Goal: Task Accomplishment & Management: Complete application form

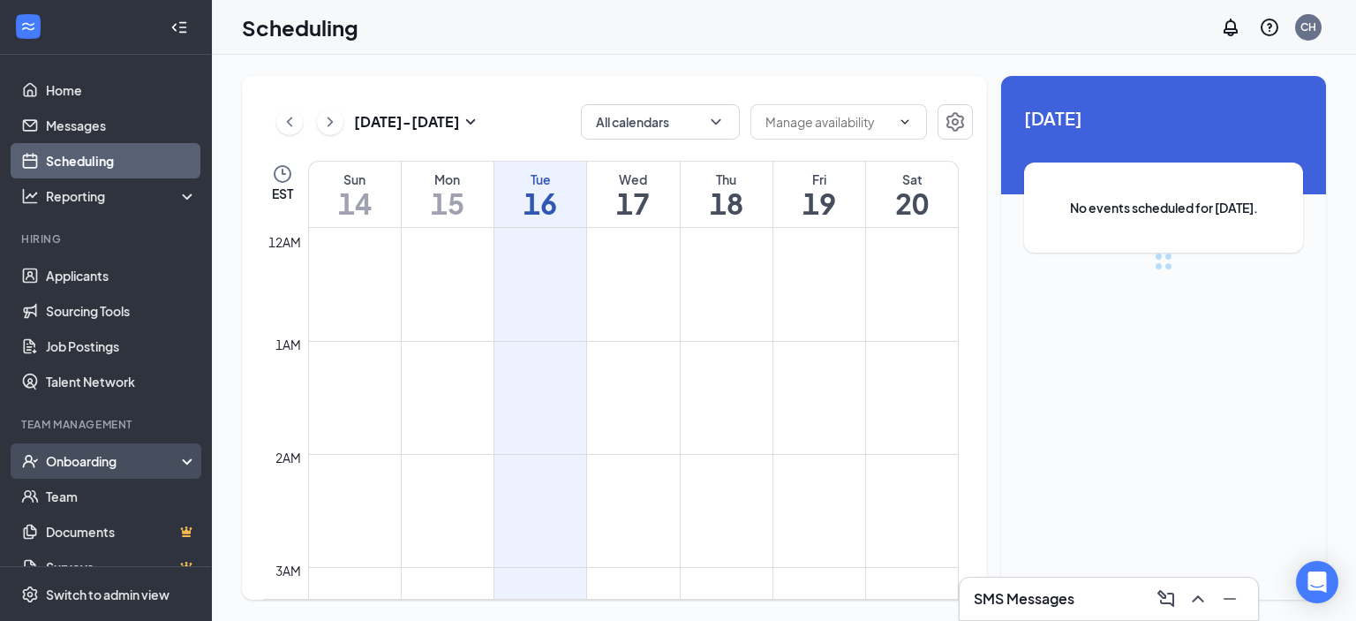
click at [96, 454] on div "Onboarding" at bounding box center [114, 461] width 136 height 18
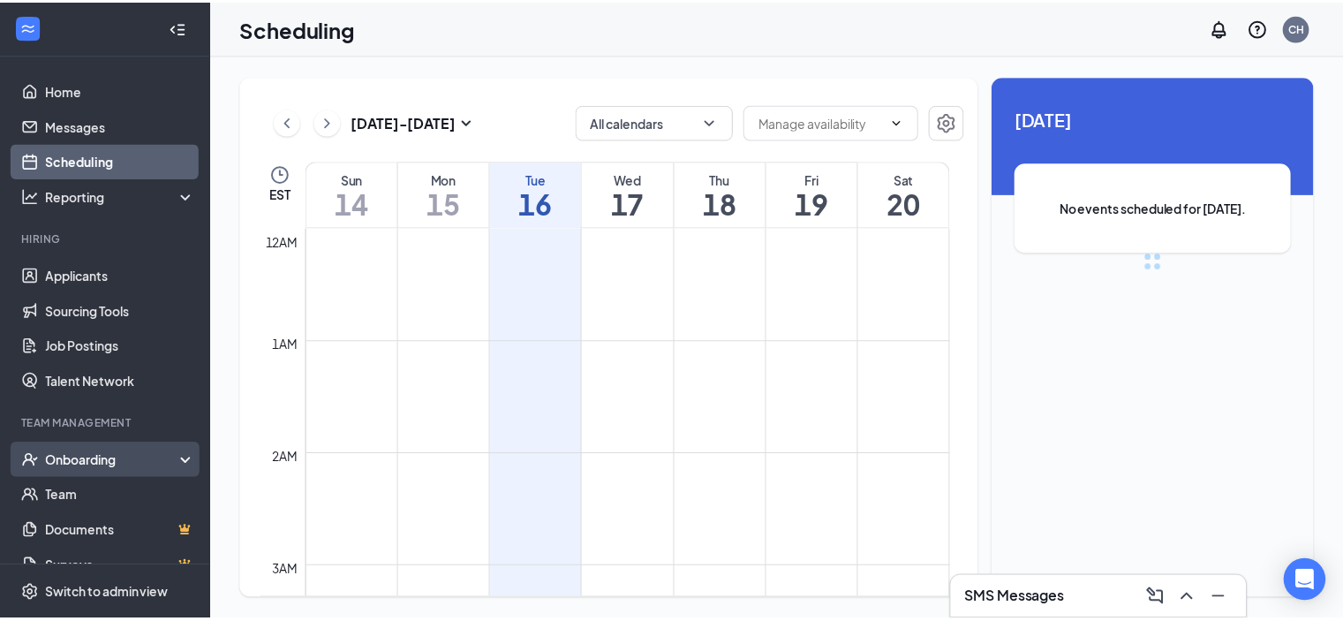
scroll to position [868, 0]
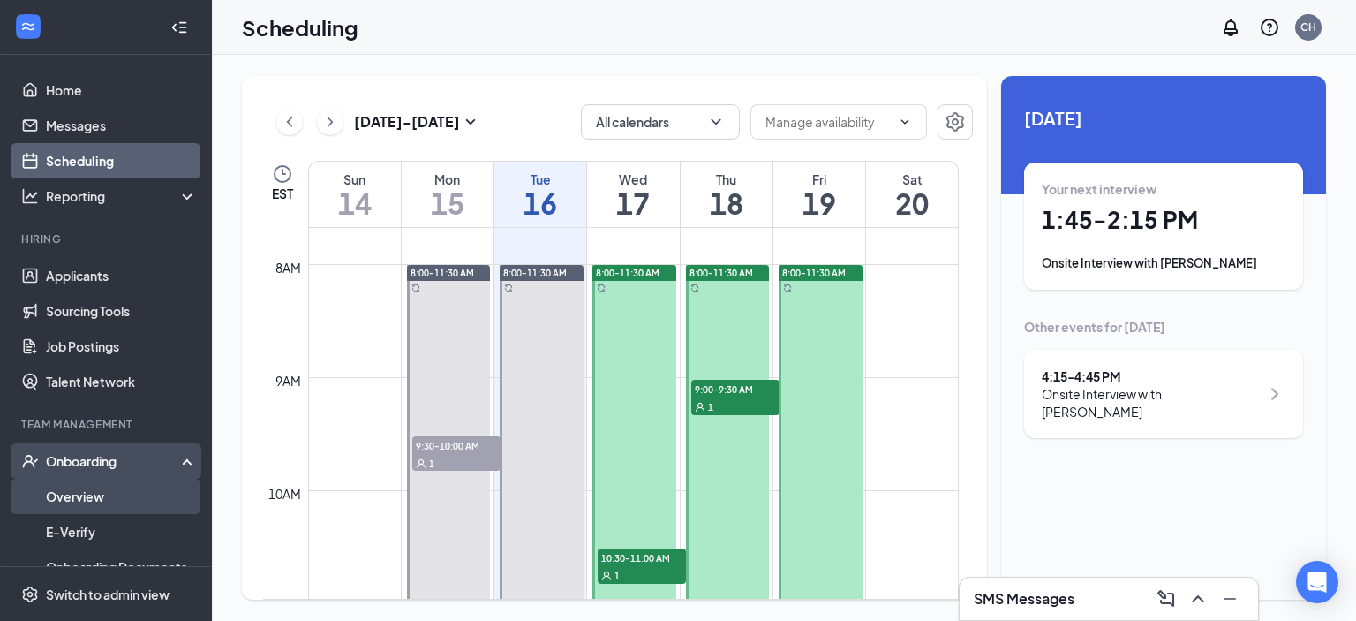
click at [99, 501] on link "Overview" at bounding box center [121, 495] width 151 height 35
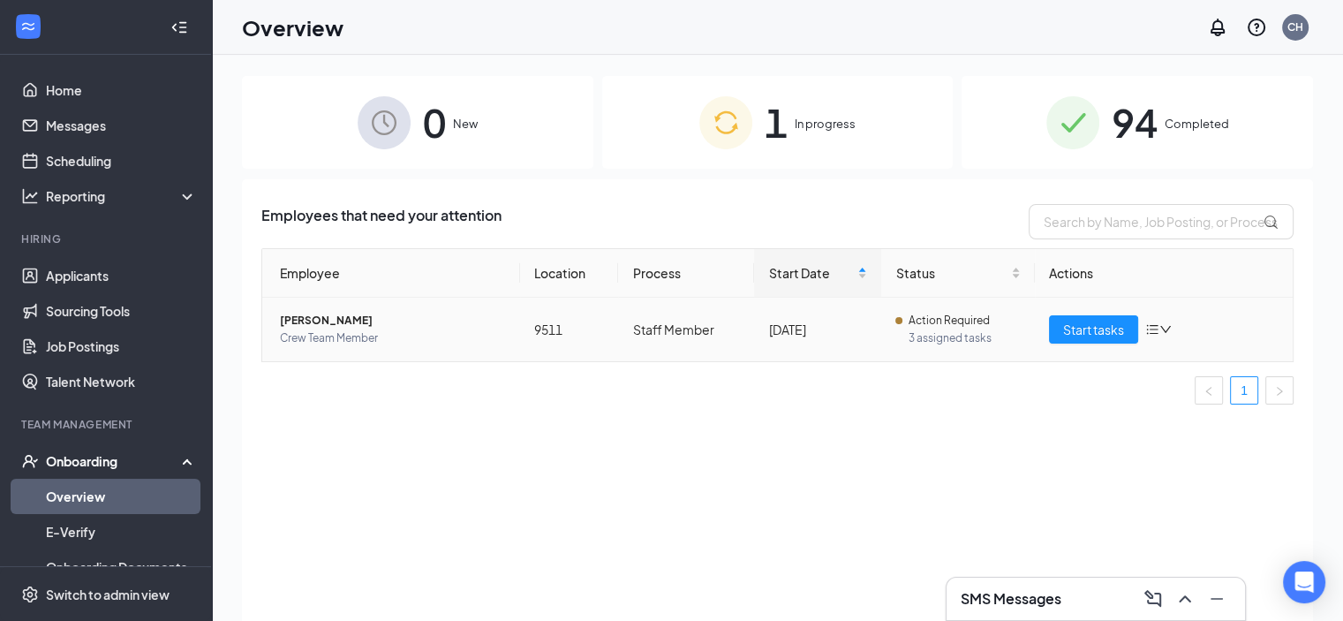
click at [934, 347] on td "Action Required 3 assigned tasks" at bounding box center [958, 329] width 154 height 64
click at [930, 342] on span "3 assigned tasks" at bounding box center [964, 338] width 113 height 18
click at [505, 303] on td "[PERSON_NAME] Crew Team Member" at bounding box center [391, 329] width 258 height 64
click at [346, 321] on span "[PERSON_NAME]" at bounding box center [393, 321] width 226 height 18
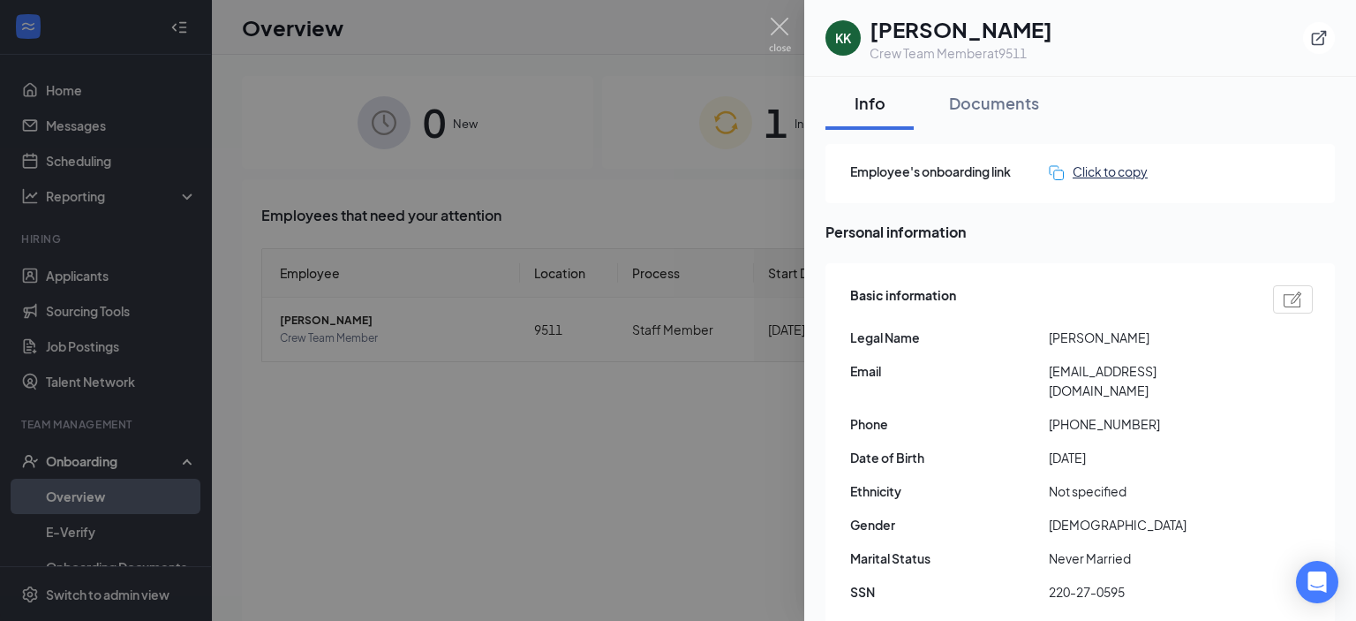
click at [1098, 165] on div "Click to copy" at bounding box center [1098, 171] width 99 height 19
click at [461, 398] on div at bounding box center [678, 310] width 1356 height 621
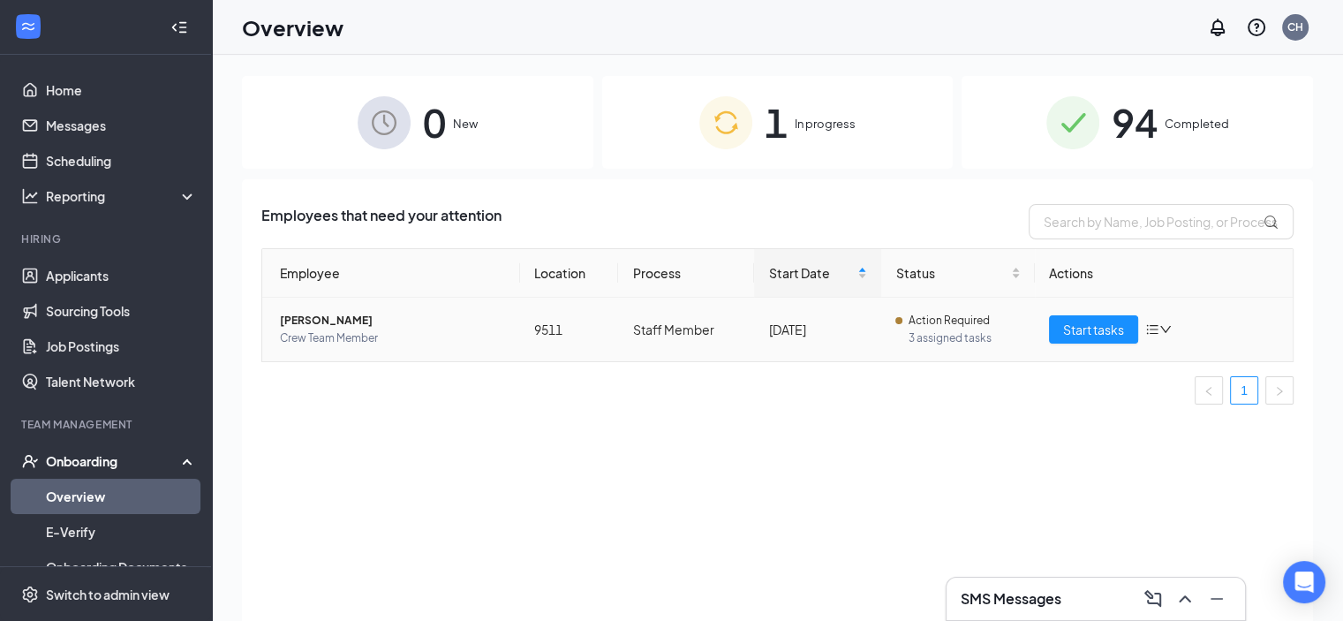
click at [719, 320] on td "Staff Member" at bounding box center [686, 329] width 136 height 64
click at [1183, 331] on div "Start tasks" at bounding box center [1164, 329] width 230 height 28
click at [327, 321] on span "[PERSON_NAME]" at bounding box center [393, 321] width 226 height 18
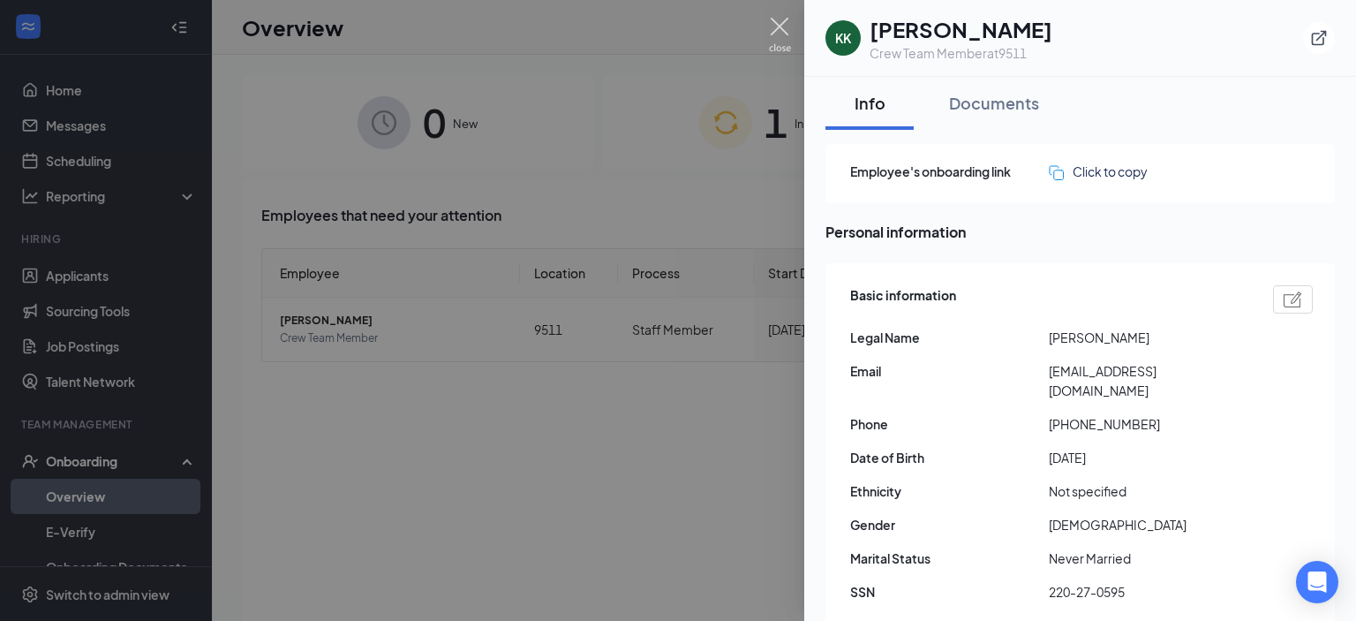
click at [783, 33] on img at bounding box center [780, 35] width 22 height 34
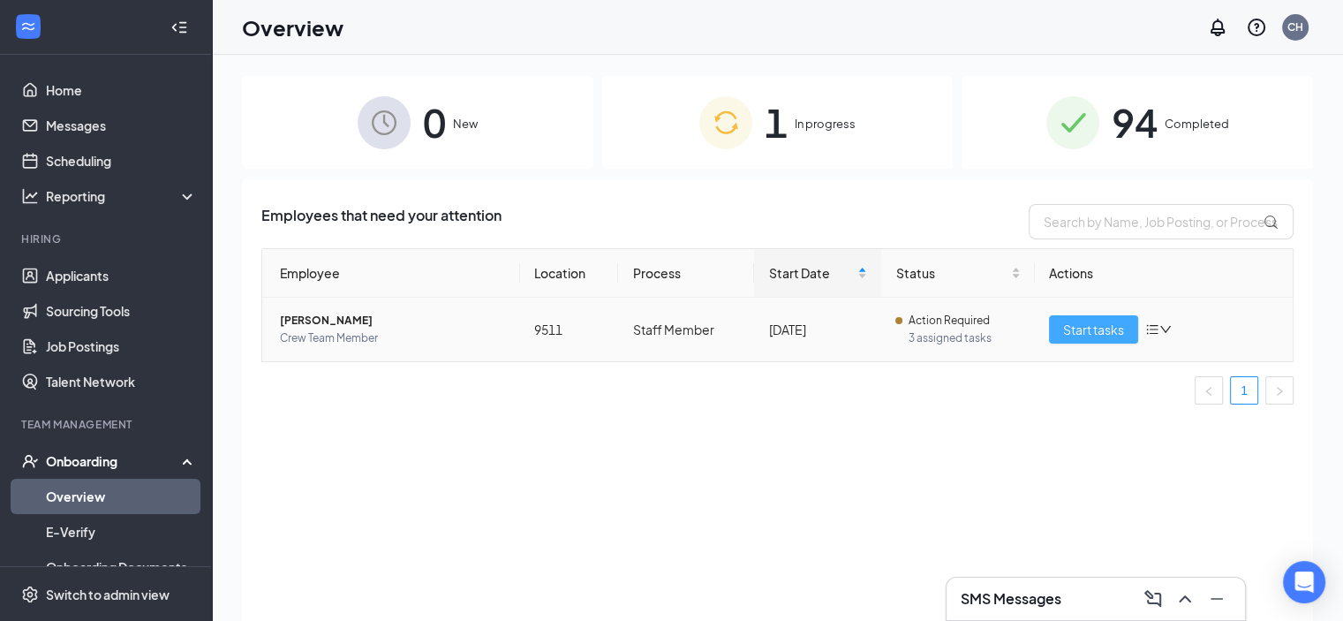
click at [1091, 322] on span "Start tasks" at bounding box center [1093, 329] width 61 height 19
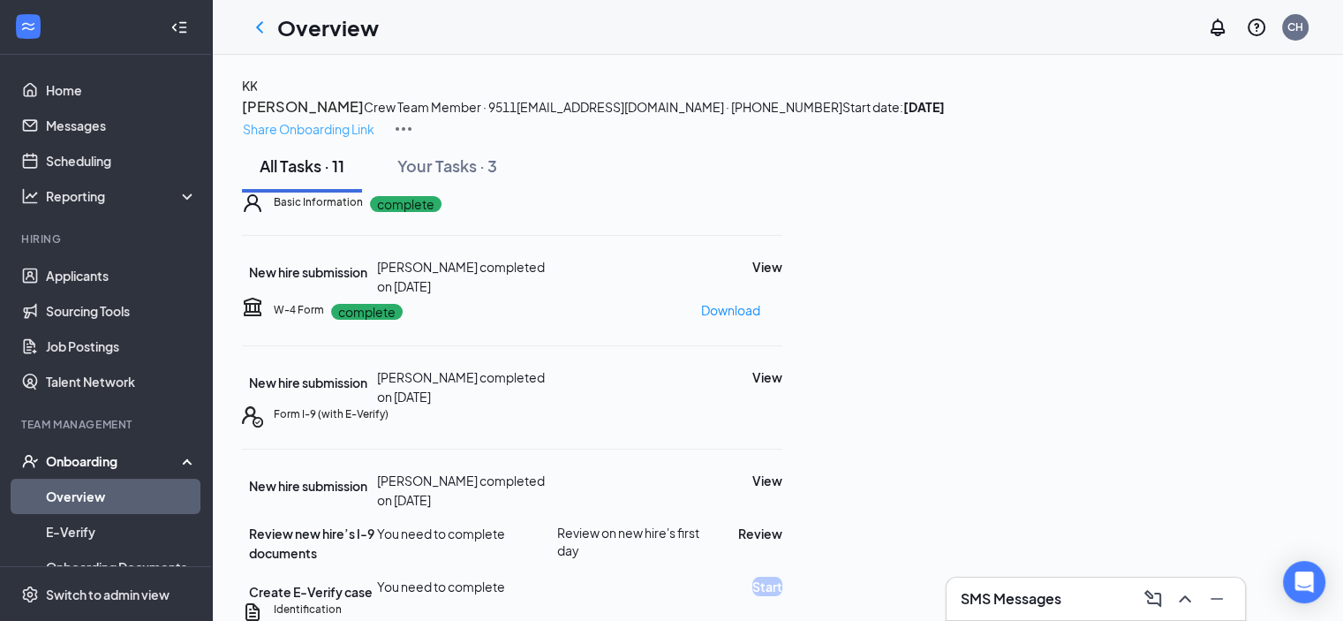
click at [374, 119] on p "Share Onboarding Link" at bounding box center [309, 128] width 132 height 19
type textarea "Hi [PERSON_NAME], This is a gentle reminder to complete your onboarding before …"
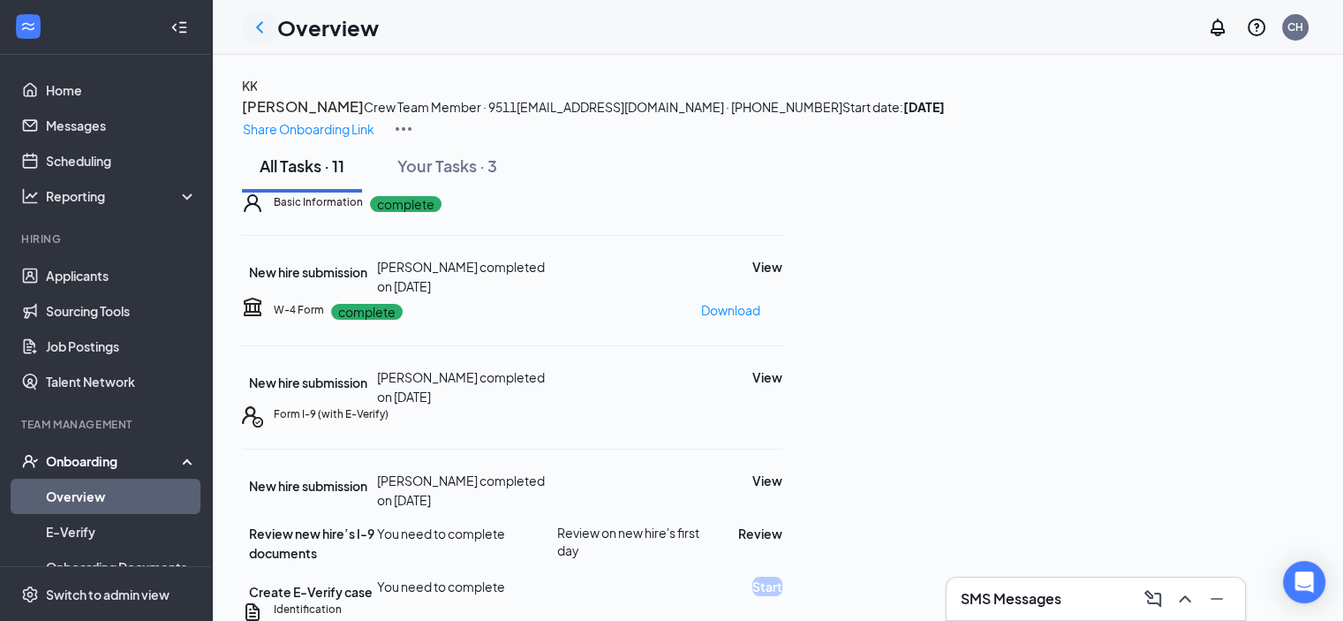
click at [267, 11] on div at bounding box center [259, 27] width 35 height 35
click at [265, 24] on icon "ChevronLeft" at bounding box center [259, 27] width 21 height 21
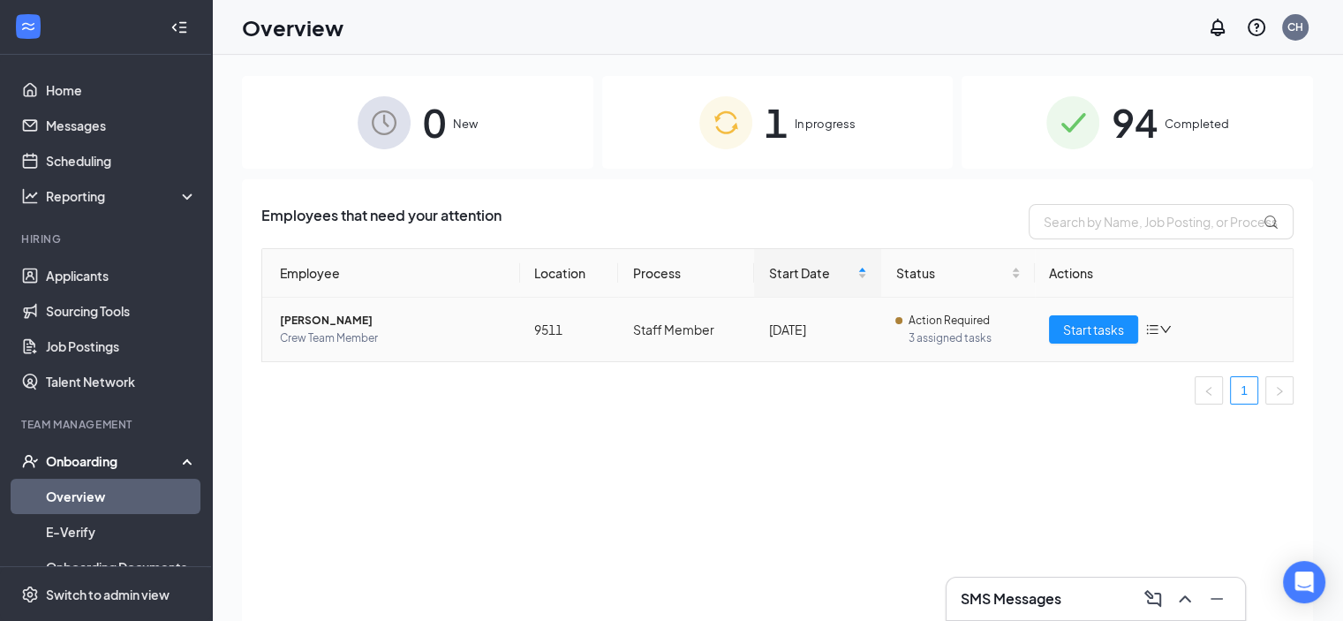
click at [1172, 332] on div "Start tasks" at bounding box center [1164, 329] width 230 height 28
click at [1158, 328] on icon "bars" at bounding box center [1152, 329] width 14 height 14
click at [836, 424] on div "Employees that need your attention Employee Location Process Start Date Status …" at bounding box center [777, 422] width 1071 height 486
click at [791, 317] on td "[DATE]" at bounding box center [817, 329] width 127 height 64
click at [320, 322] on span "[PERSON_NAME]" at bounding box center [393, 321] width 226 height 18
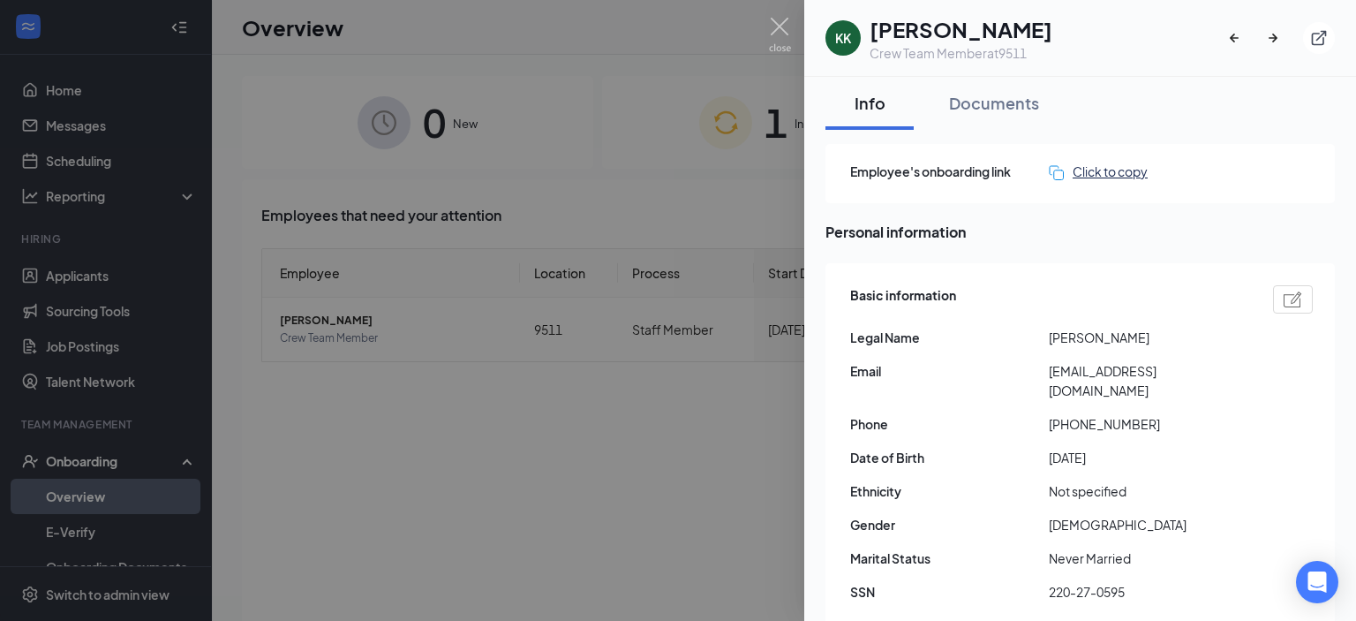
click at [1088, 173] on div "Click to copy" at bounding box center [1098, 171] width 99 height 19
click at [778, 34] on img at bounding box center [780, 35] width 22 height 34
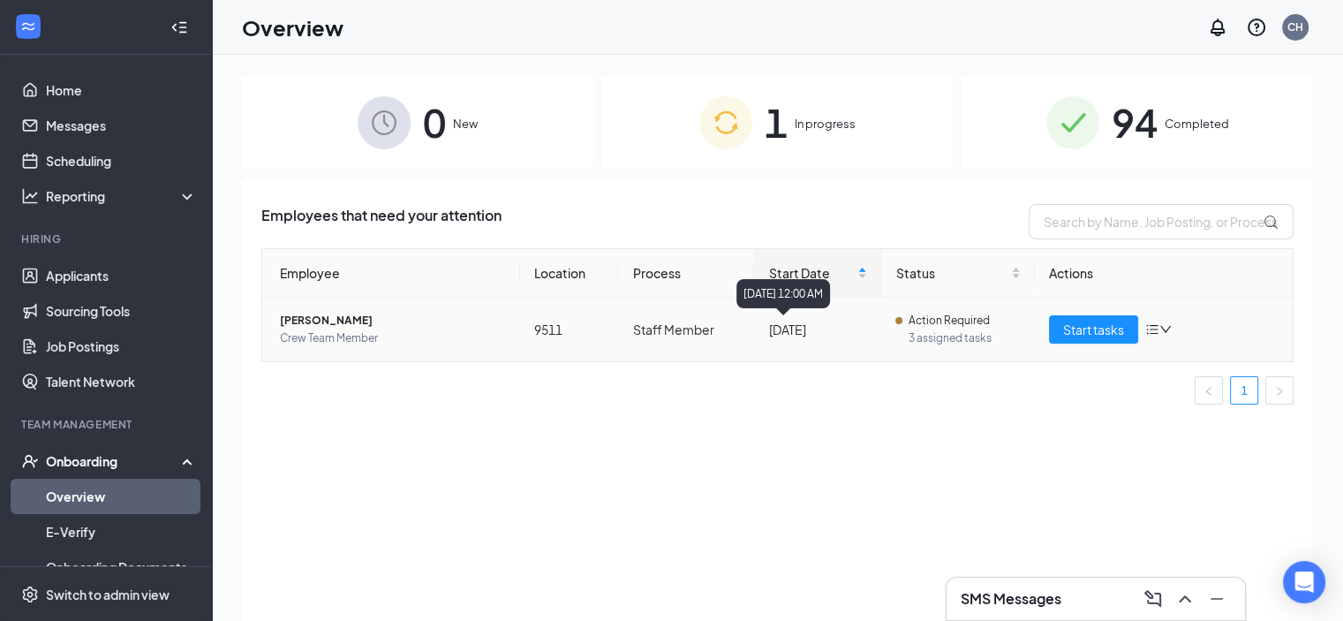
click at [807, 328] on div "[DATE]" at bounding box center [817, 329] width 99 height 19
click at [911, 324] on span "Action Required" at bounding box center [948, 321] width 81 height 18
click at [1057, 329] on button "Start tasks" at bounding box center [1093, 329] width 89 height 28
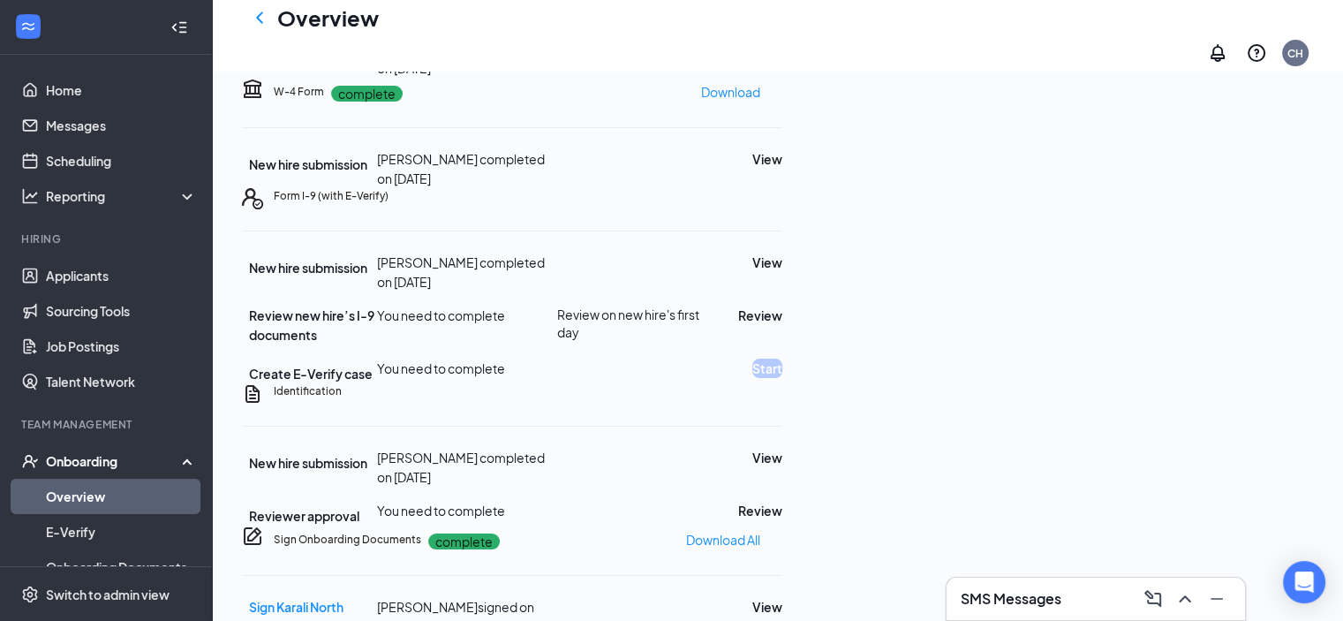
scroll to position [239, 0]
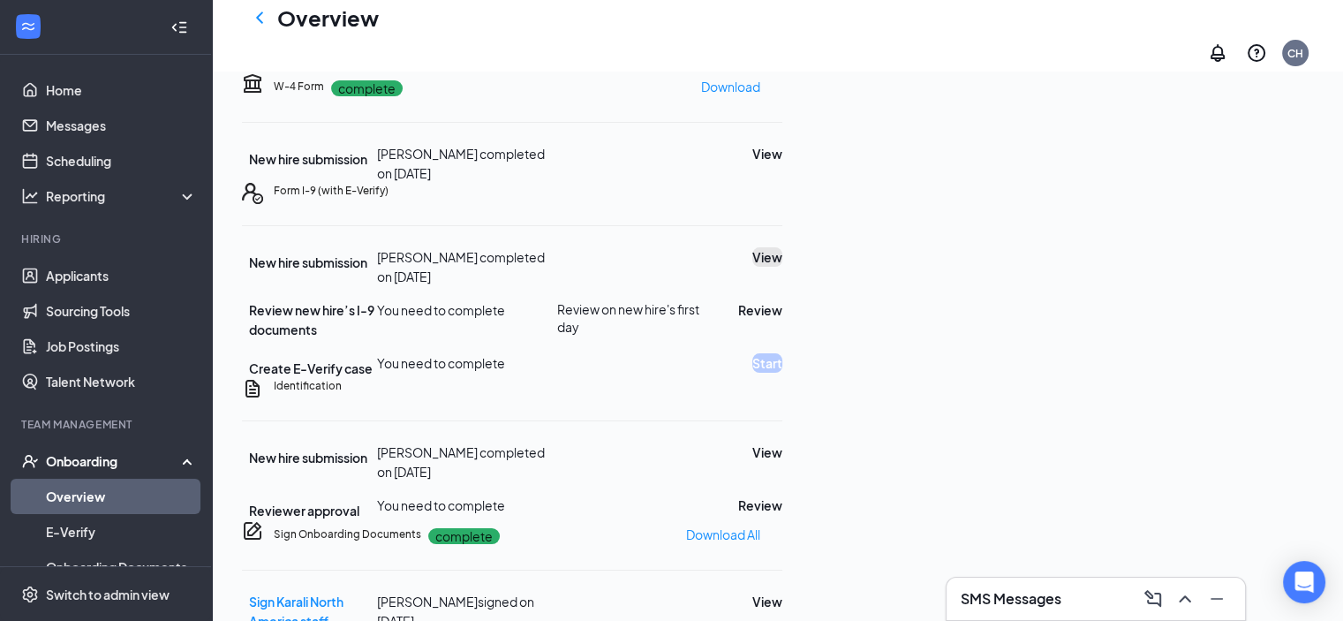
click at [782, 267] on button "View" at bounding box center [767, 256] width 30 height 19
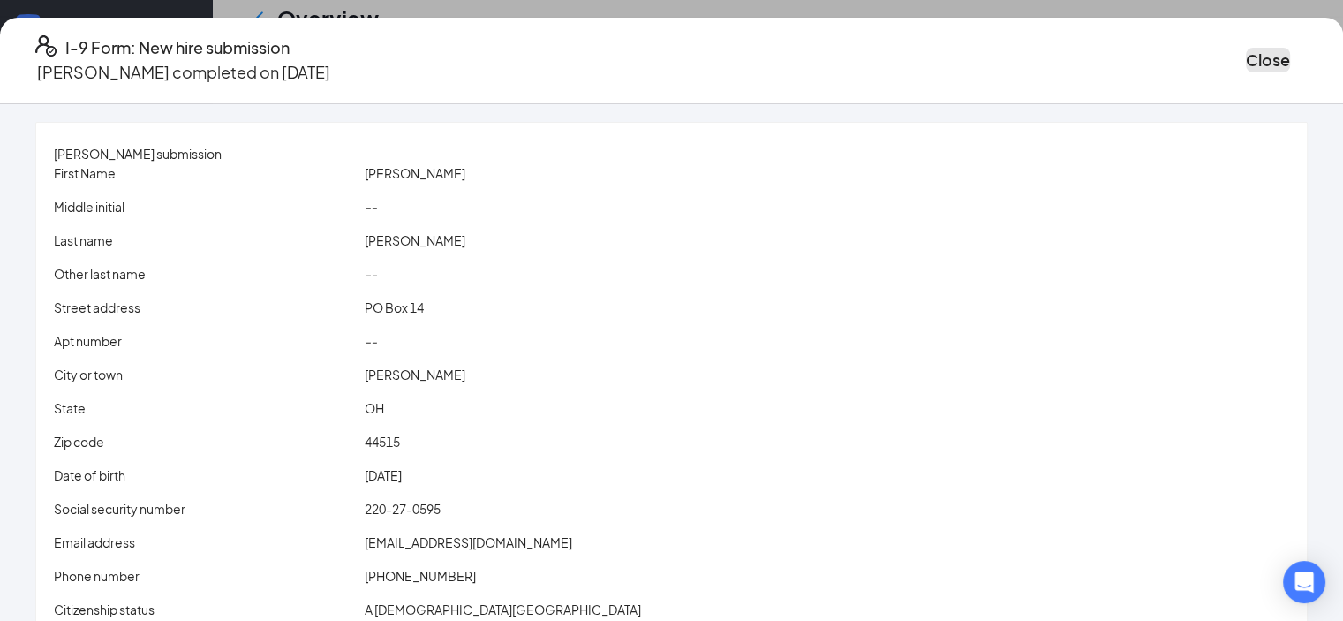
click at [1246, 48] on button "Close" at bounding box center [1268, 60] width 44 height 25
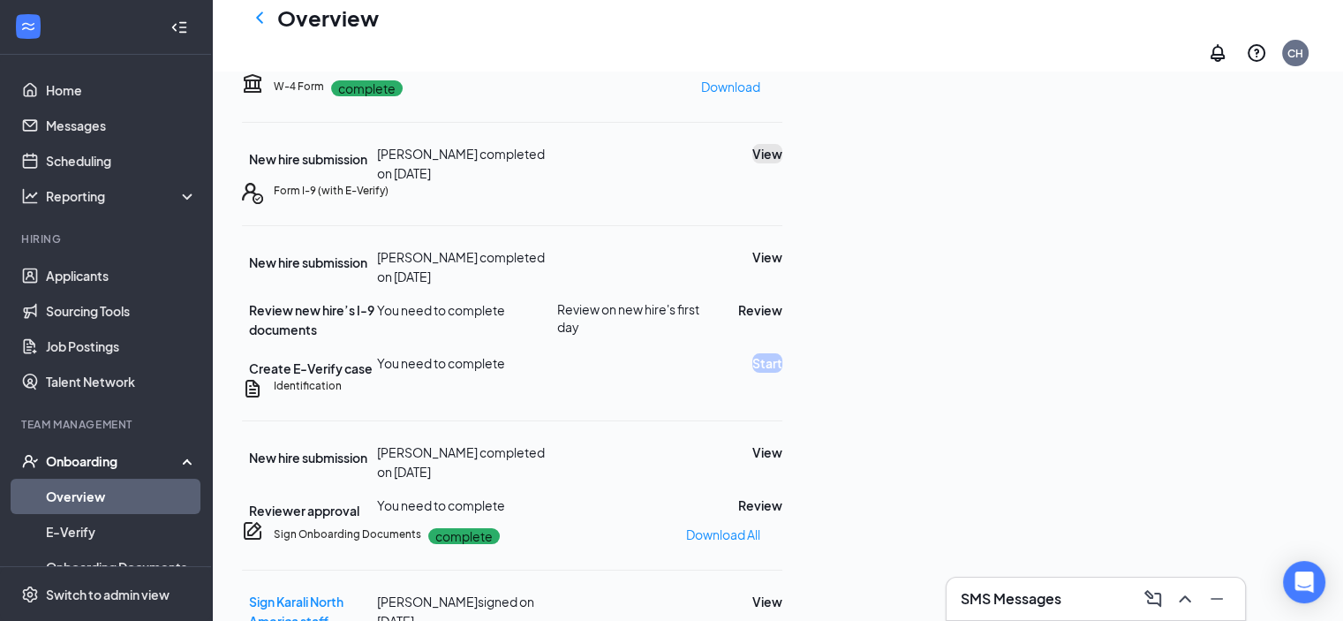
click at [782, 163] on button "View" at bounding box center [767, 153] width 30 height 19
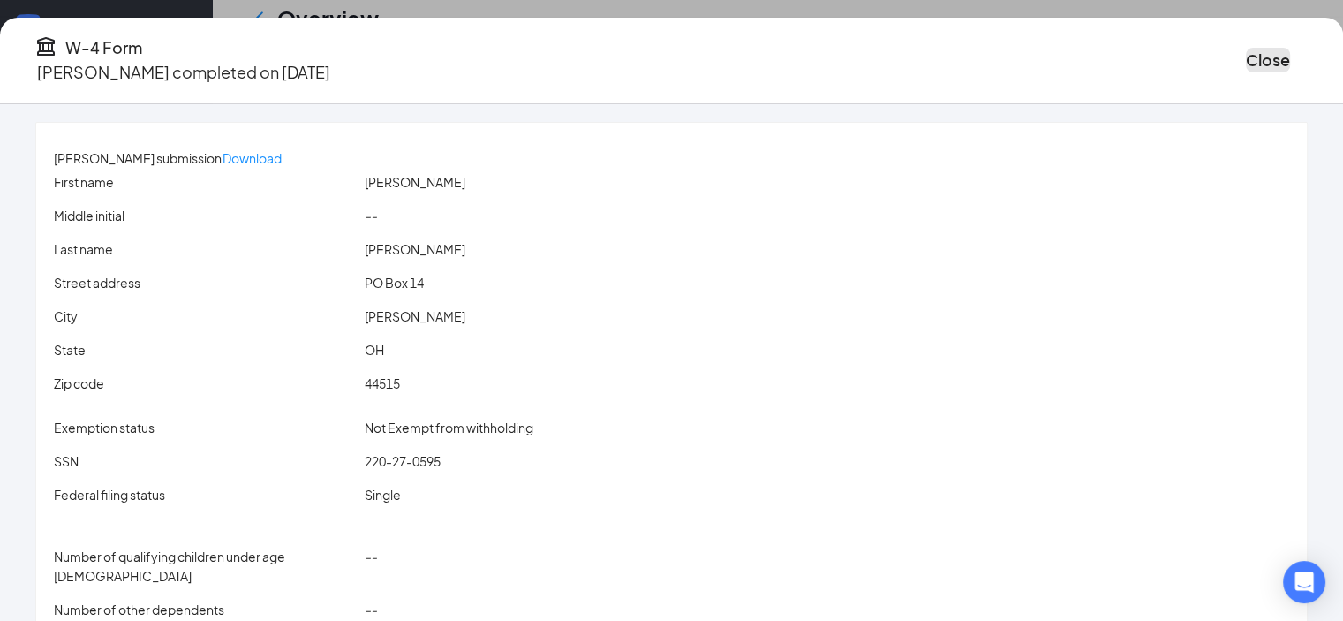
click at [1246, 59] on button "Close" at bounding box center [1268, 60] width 44 height 25
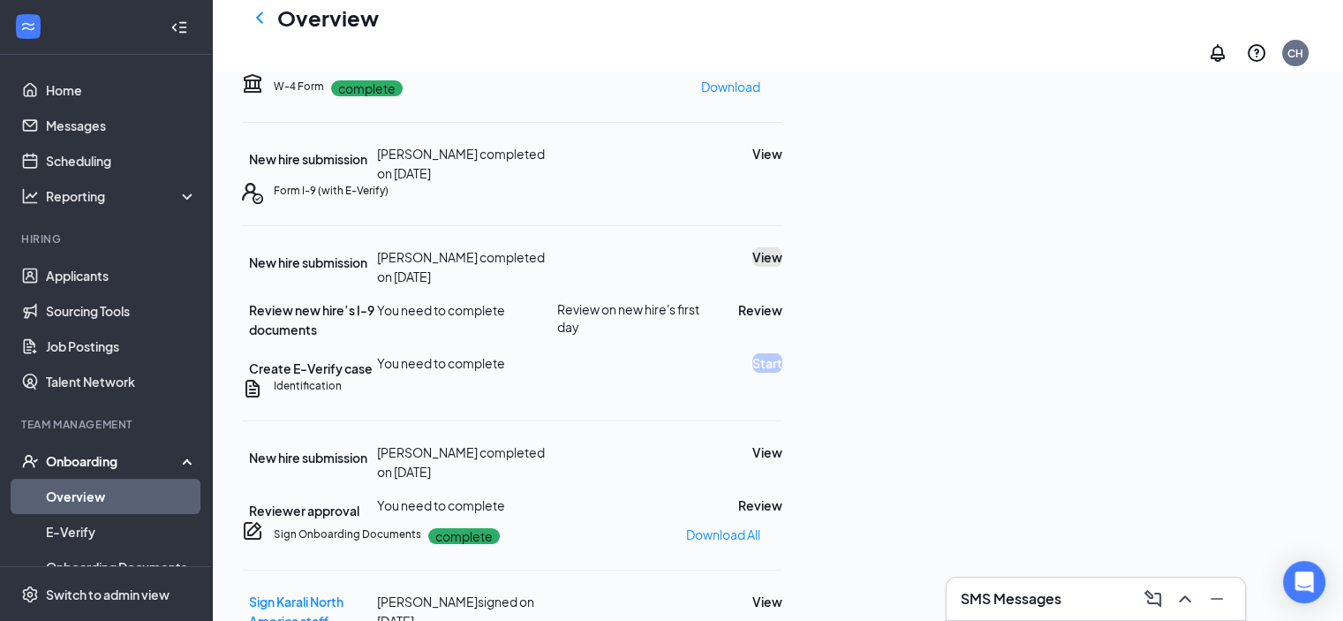
click at [782, 267] on button "View" at bounding box center [767, 256] width 30 height 19
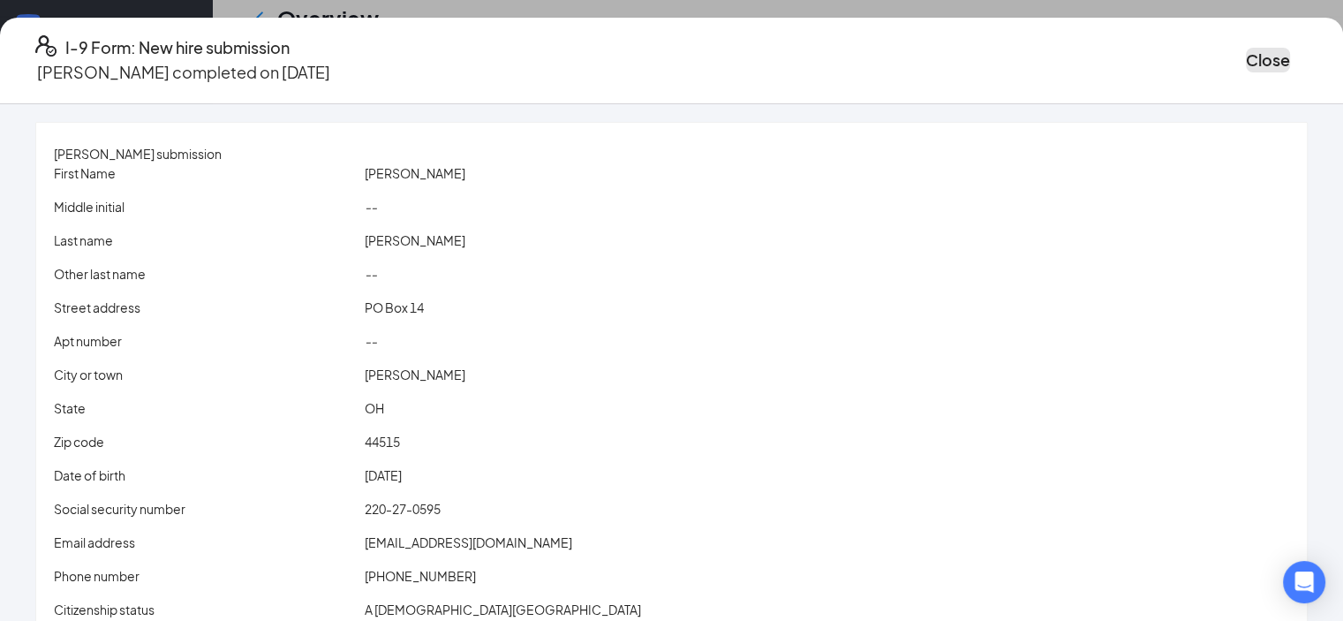
click at [1246, 53] on button "Close" at bounding box center [1268, 60] width 44 height 25
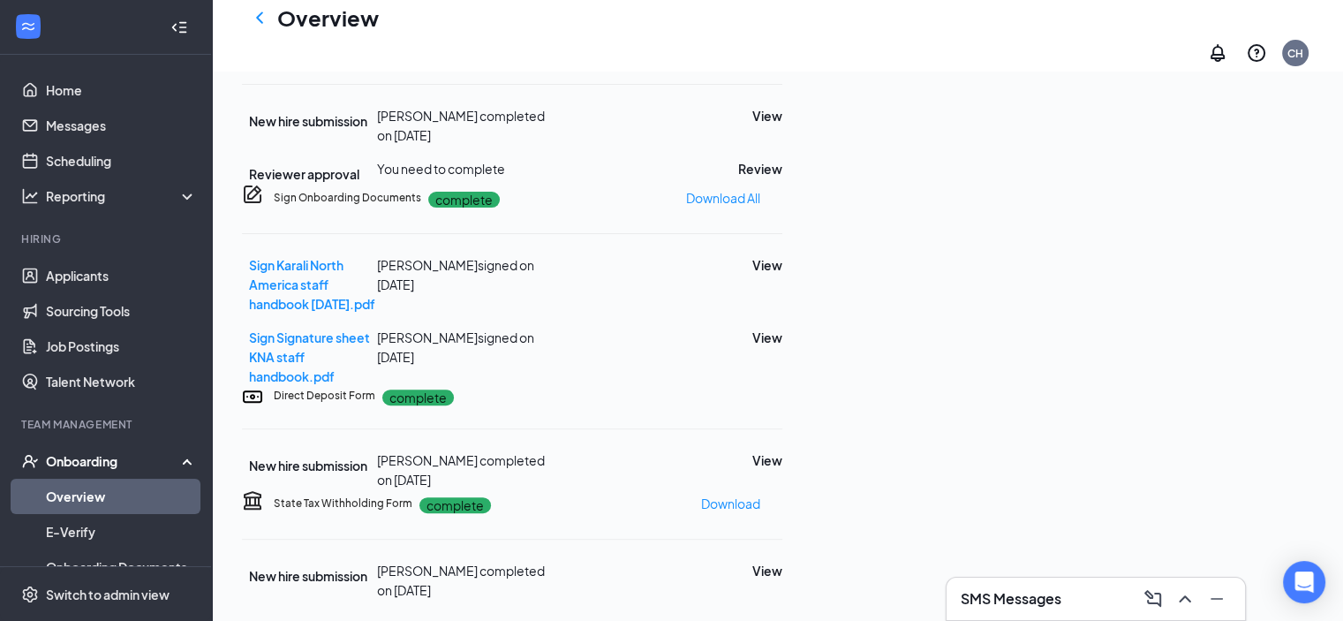
scroll to position [668, 0]
click at [782, 178] on button "Review" at bounding box center [760, 168] width 44 height 19
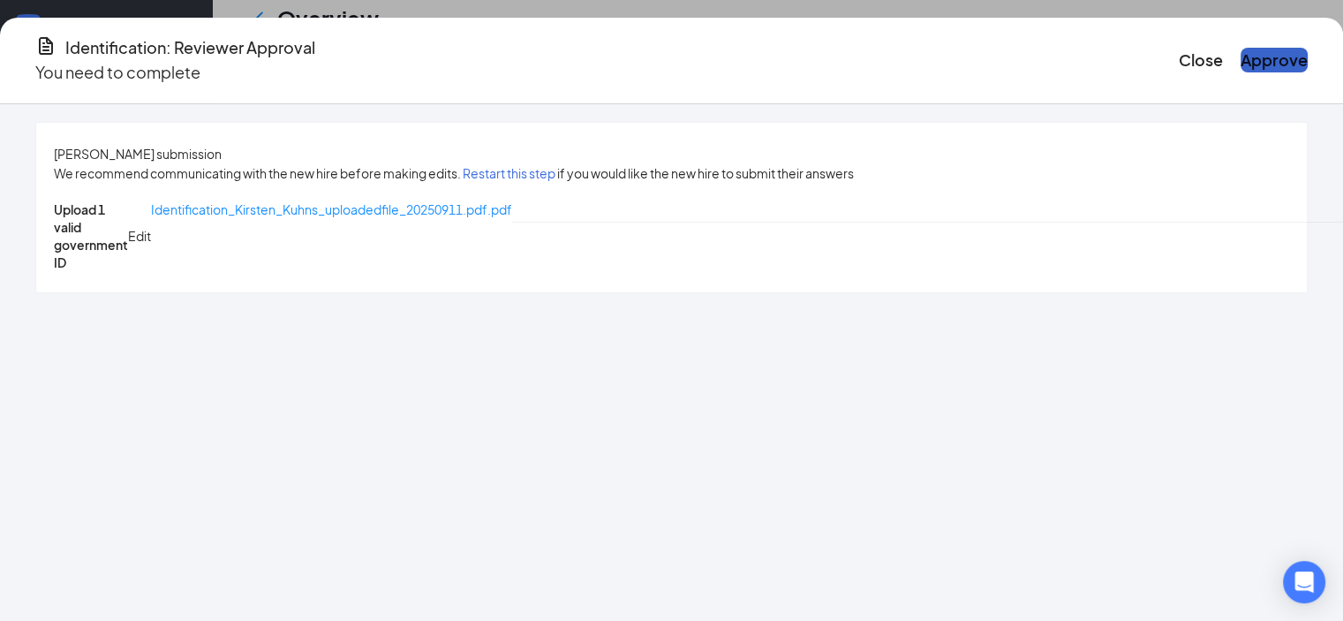
click at [1262, 61] on button "Approve" at bounding box center [1273, 60] width 67 height 25
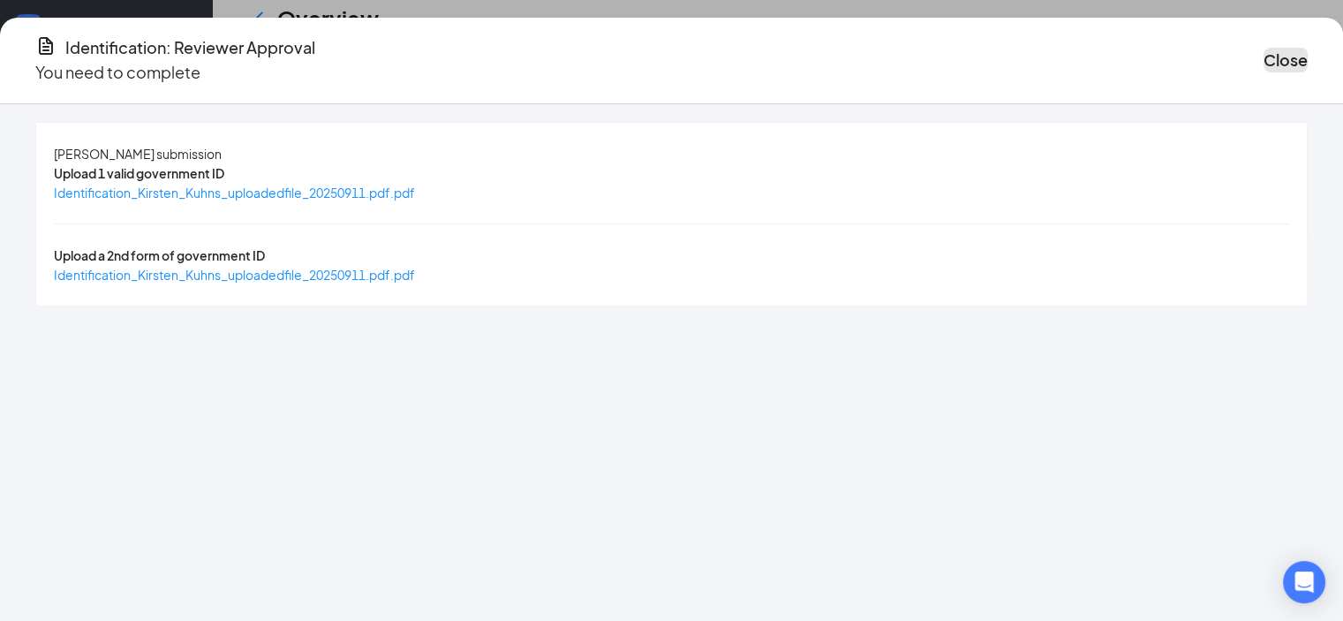
click at [1263, 49] on button "Close" at bounding box center [1285, 60] width 44 height 25
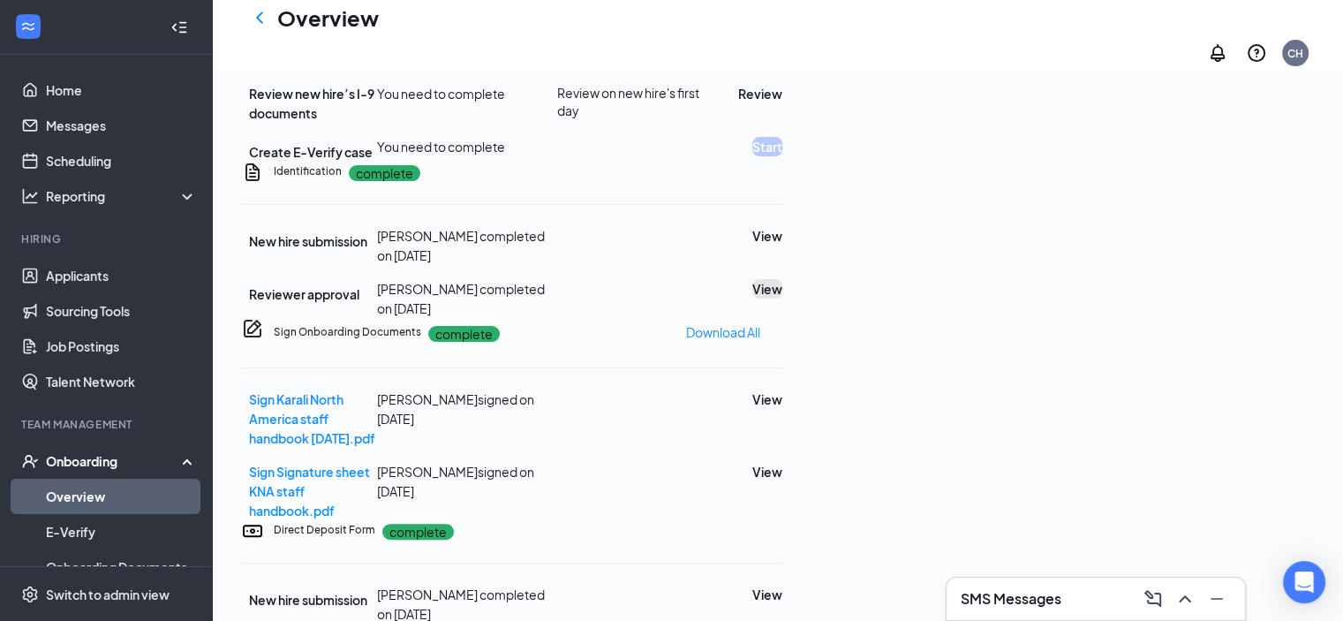
scroll to position [434, 0]
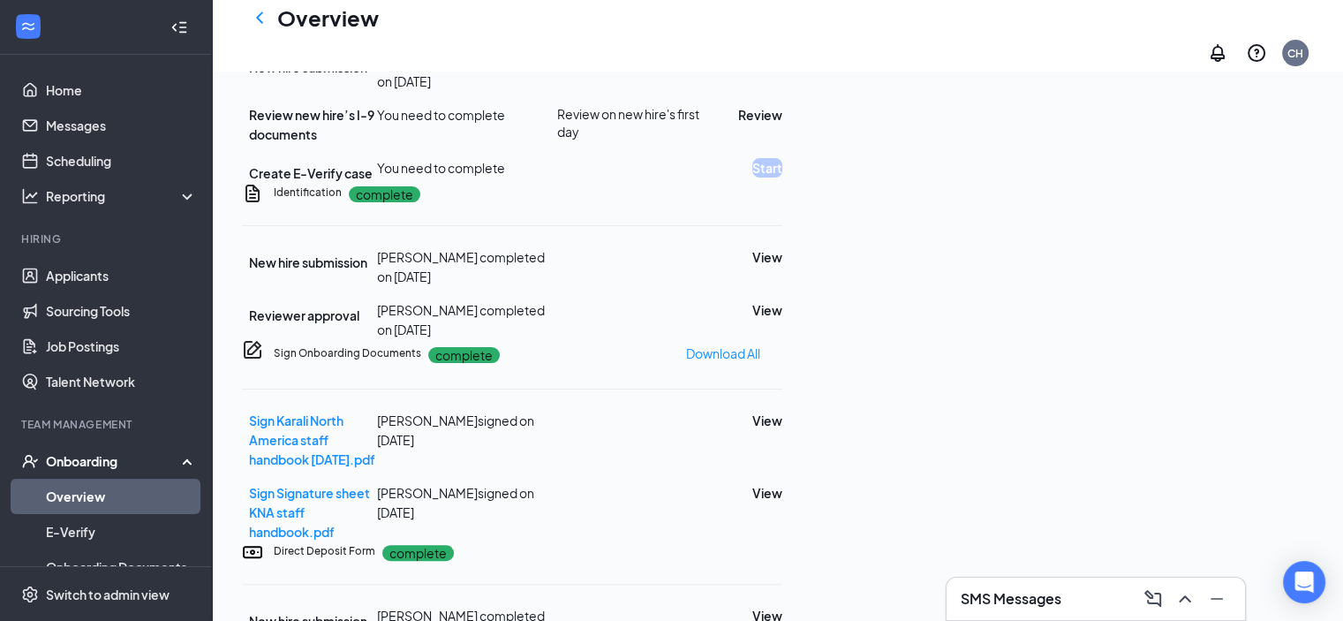
click at [782, 72] on button "View" at bounding box center [767, 61] width 30 height 19
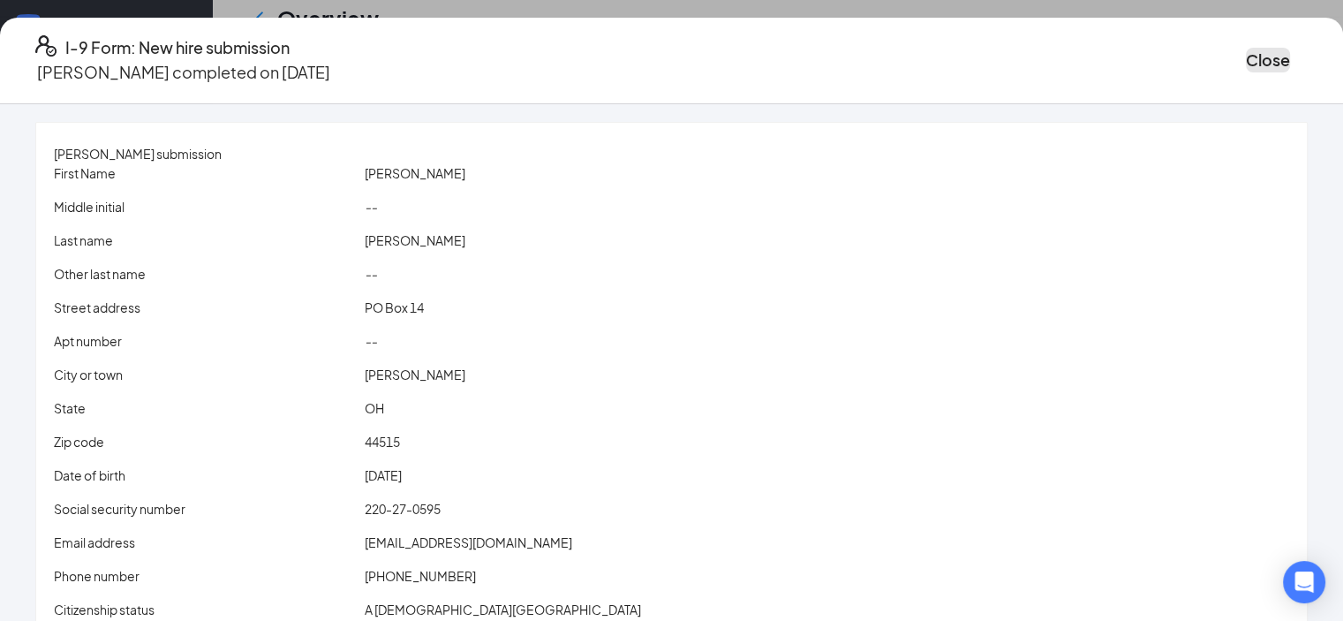
click at [1246, 56] on button "Close" at bounding box center [1268, 60] width 44 height 25
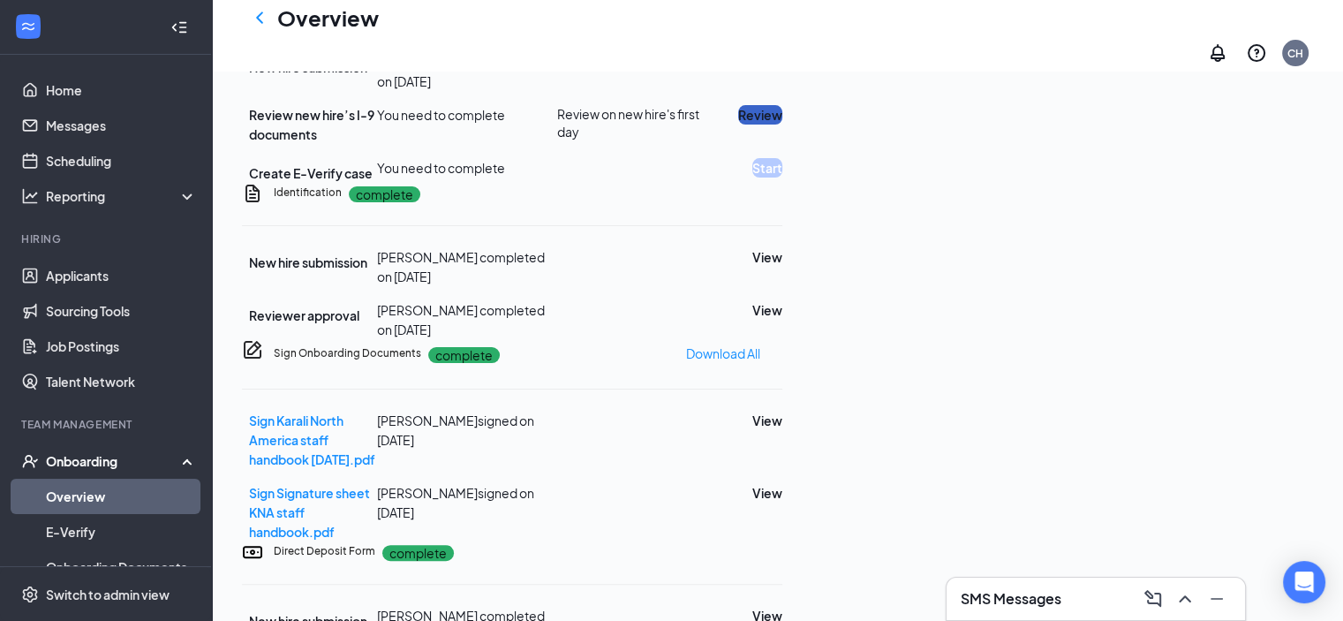
click at [782, 124] on button "Review" at bounding box center [760, 114] width 44 height 19
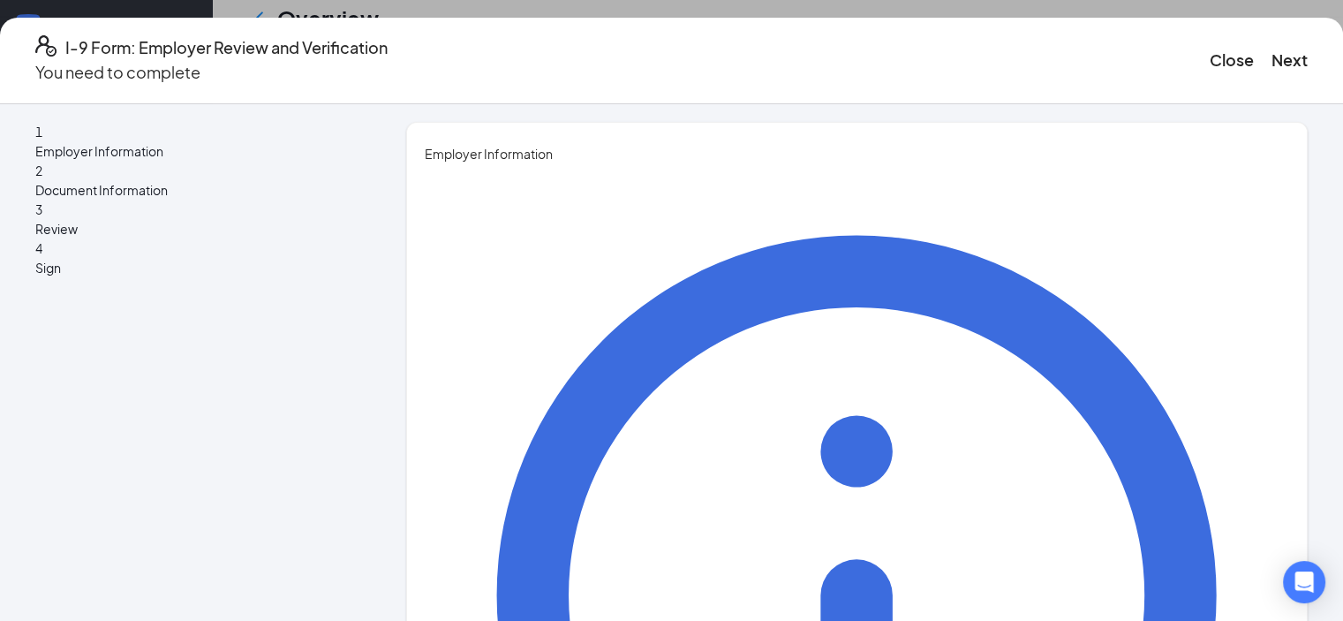
type input "Cheyenne"
type input "[PERSON_NAME]"
type input "RGM"
type input "[EMAIL_ADDRESS][DOMAIN_NAME]"
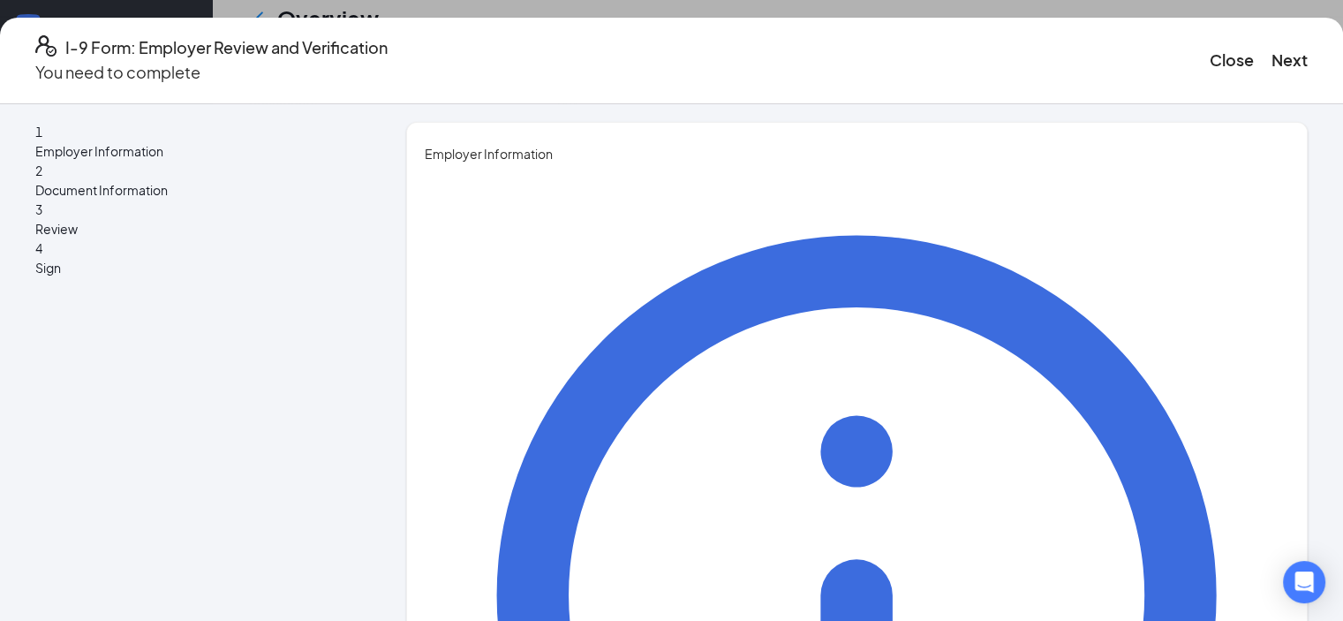
scroll to position [8, 0]
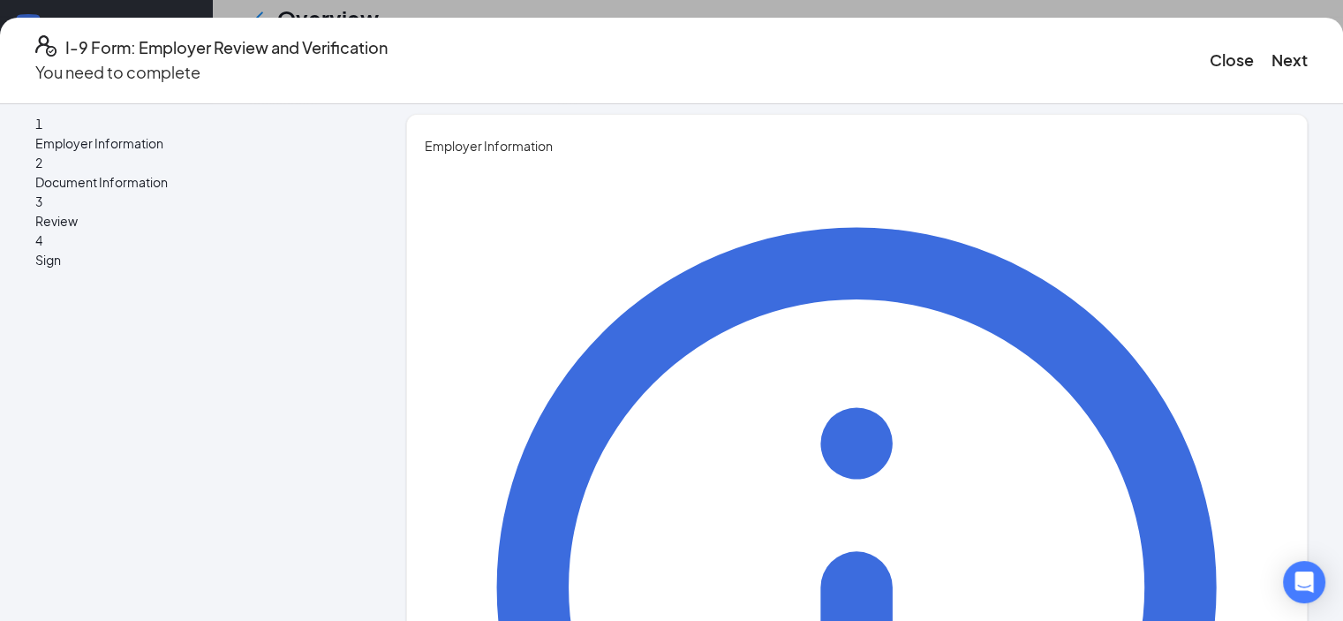
type input "3303329660"
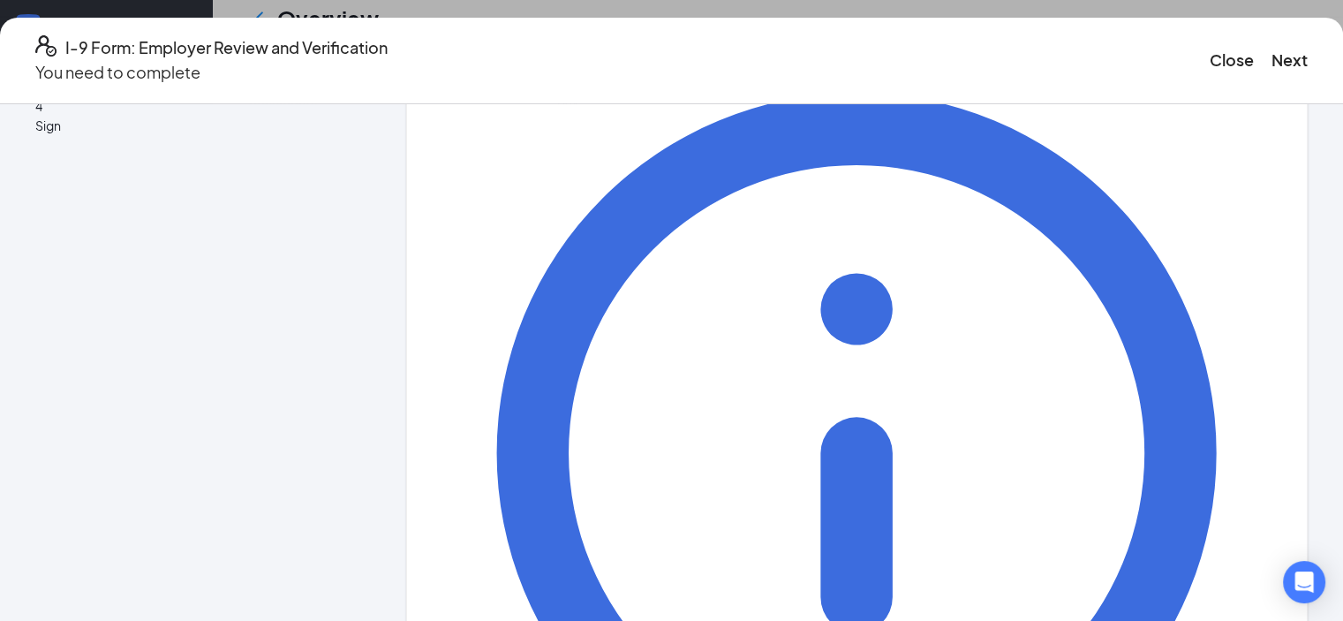
scroll to position [191, 0]
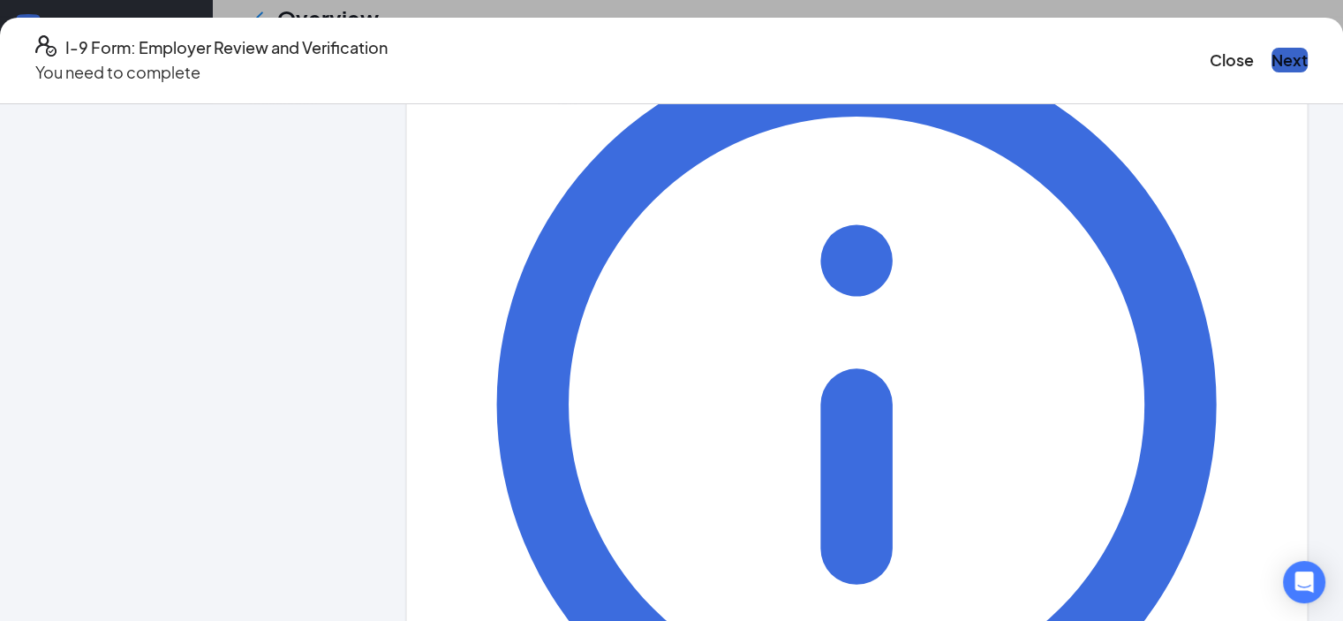
click at [1271, 66] on button "Next" at bounding box center [1289, 60] width 36 height 25
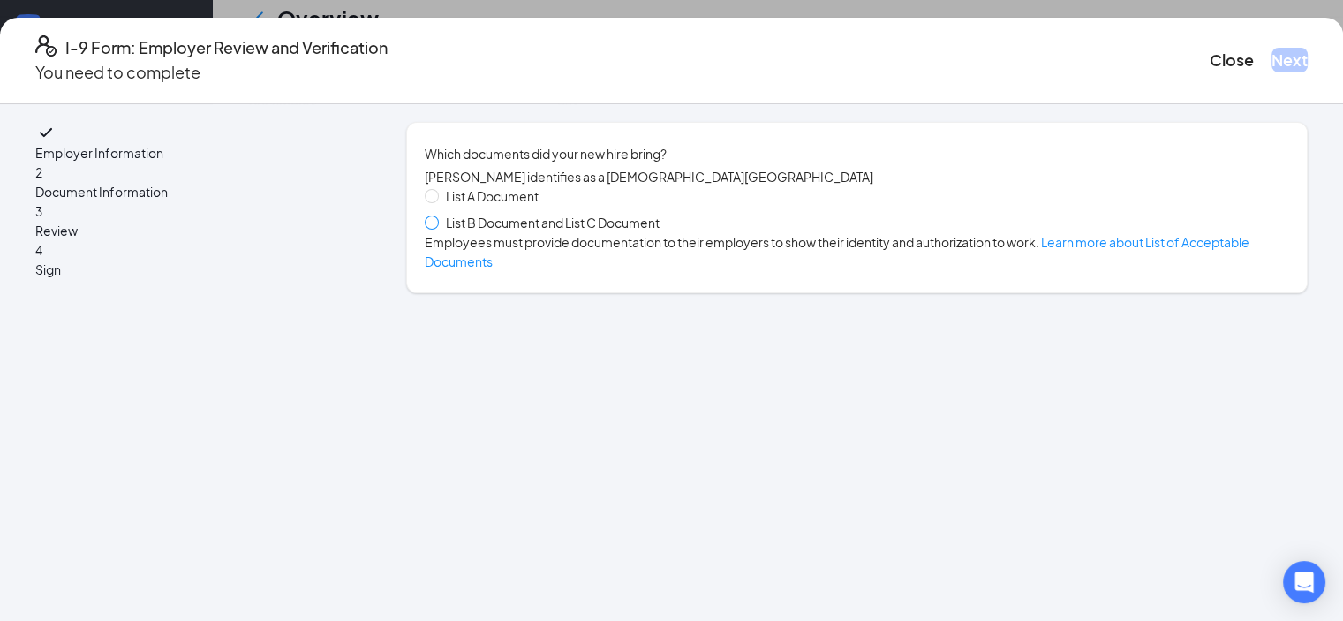
click at [431, 230] on span at bounding box center [432, 222] width 14 height 14
click at [431, 228] on input "List B Document and List C Document" at bounding box center [431, 221] width 12 height 12
radio input "true"
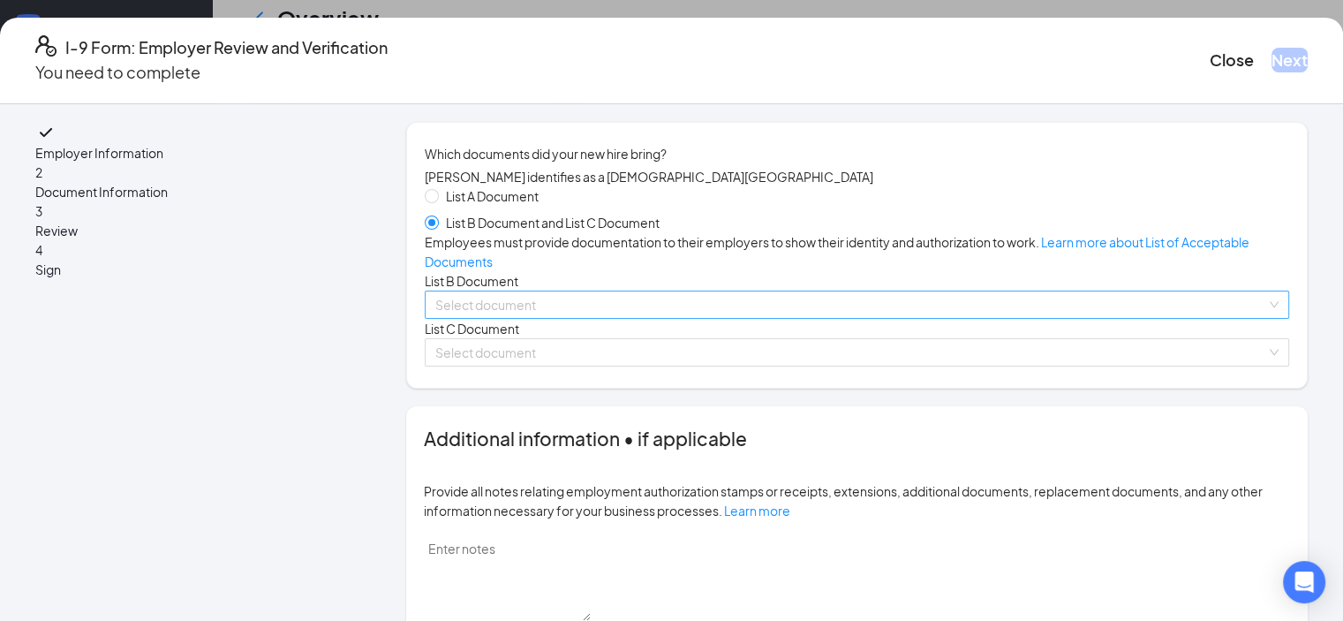
click at [535, 318] on input "search" at bounding box center [850, 304] width 831 height 26
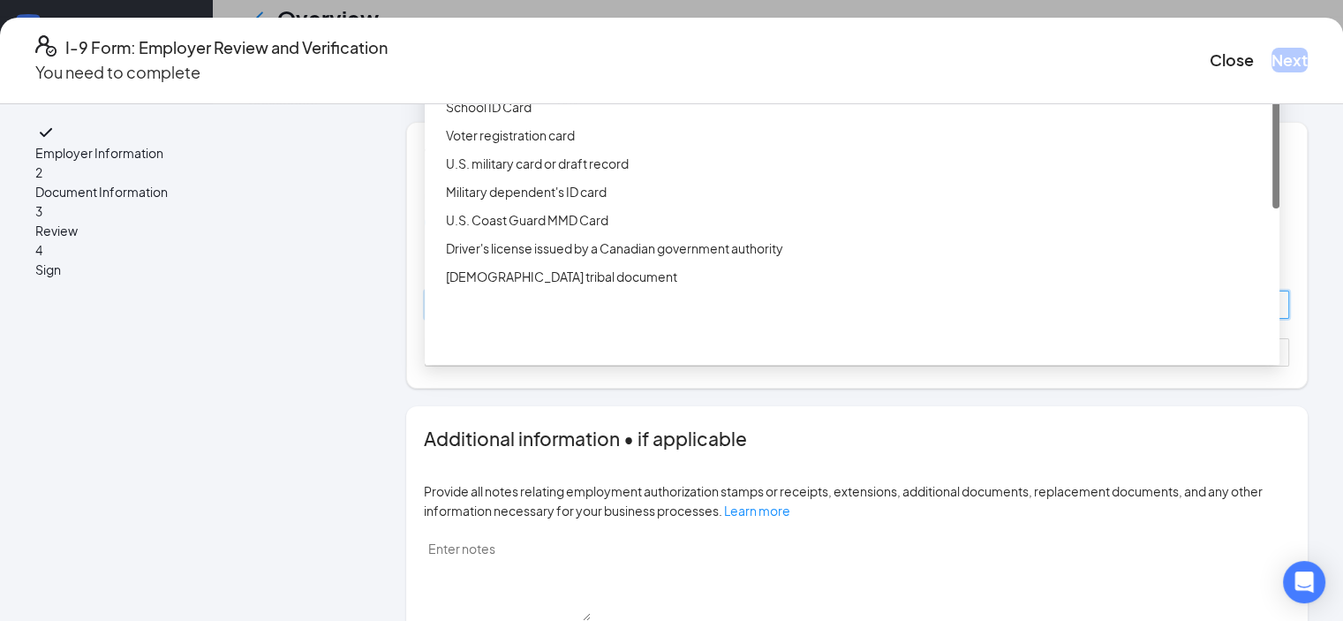
click at [563, 60] on div "Driver’s License issued by U.S State or outlying US possession" at bounding box center [857, 50] width 823 height 19
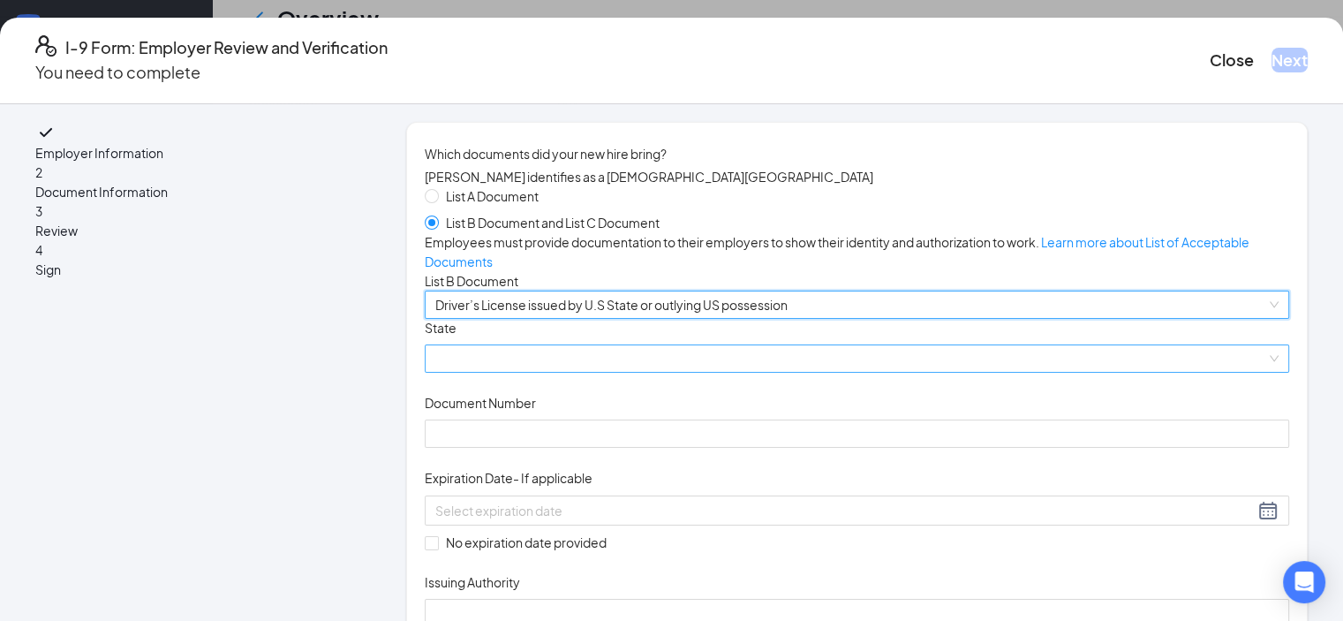
click at [506, 372] on span at bounding box center [856, 358] width 843 height 26
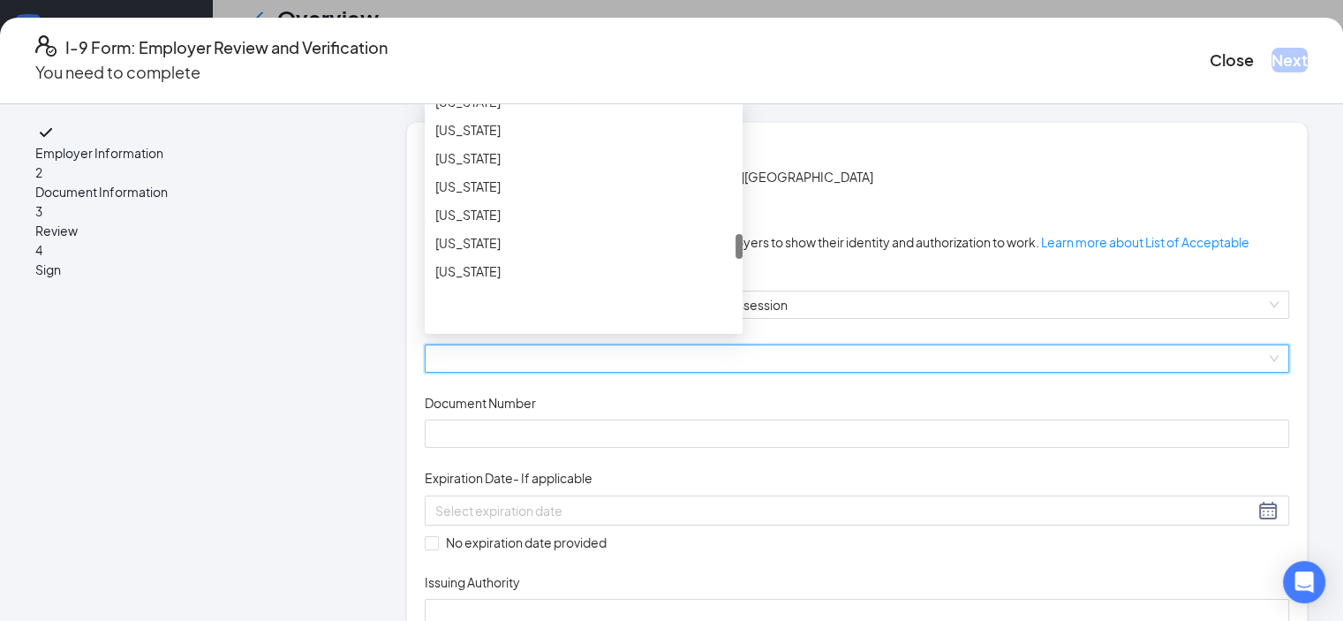
drag, startPoint x: 736, startPoint y: 230, endPoint x: 732, endPoint y: 359, distance: 129.8
click at [735, 259] on div at bounding box center [738, 246] width 7 height 25
drag, startPoint x: 738, startPoint y: 360, endPoint x: 742, endPoint y: 379, distance: 18.9
click at [742, 379] on div "List A Document List B Document and List C Document Employees must provide docu…" at bounding box center [857, 441] width 864 height 510
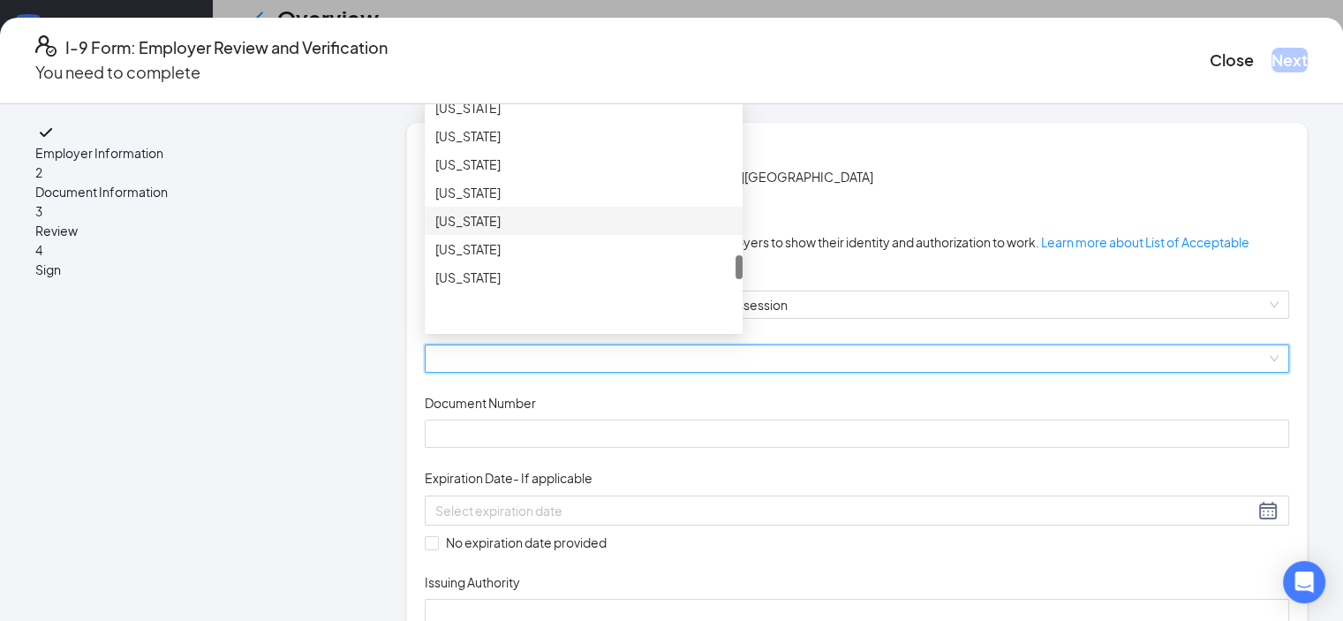
click at [491, 230] on div "[US_STATE]" at bounding box center [583, 220] width 297 height 19
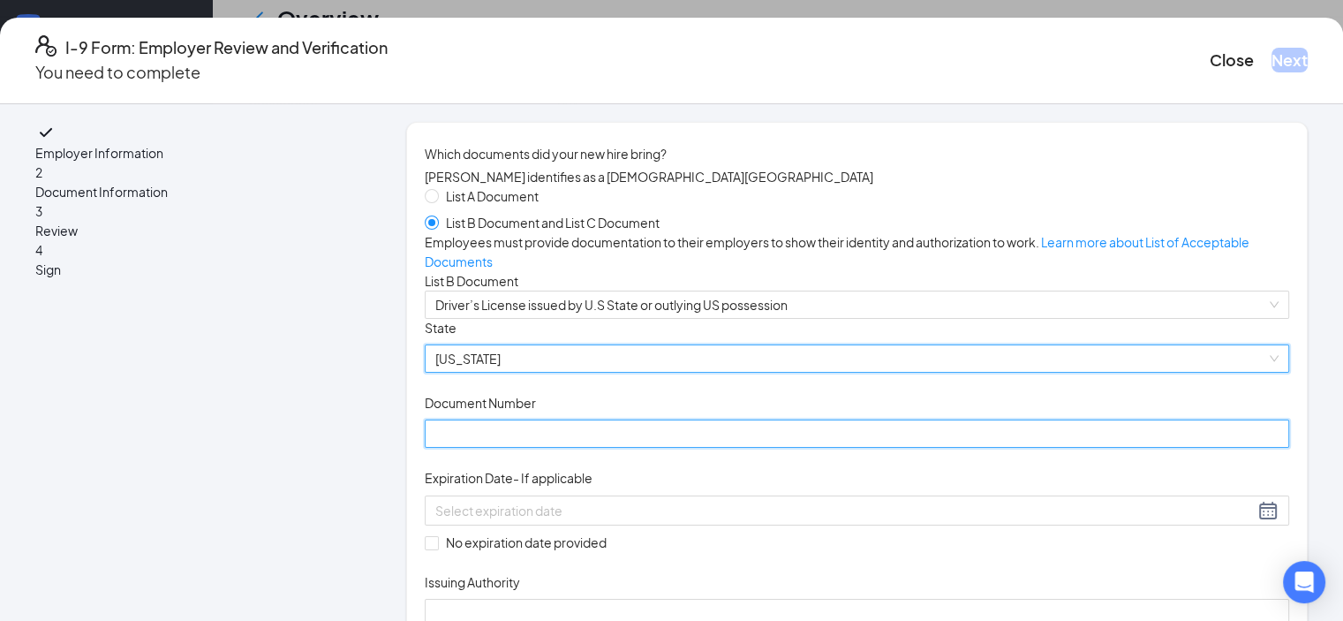
click at [487, 448] on input "Document Number" at bounding box center [857, 433] width 864 height 28
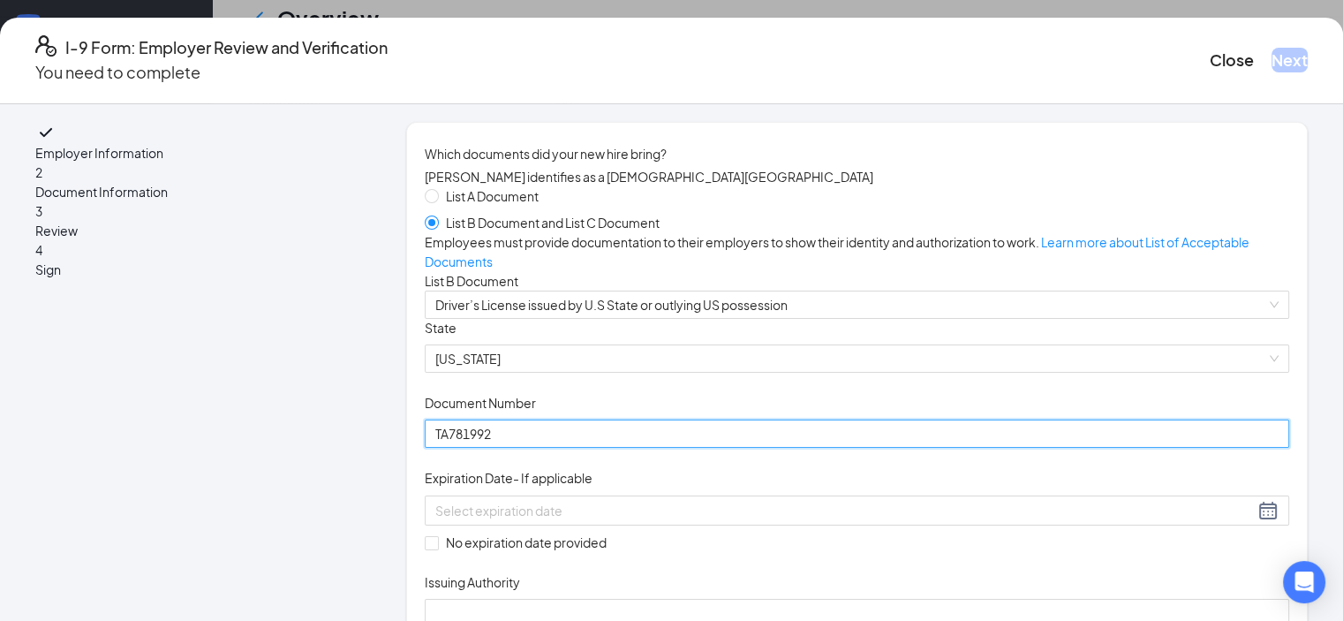
type input "TA781992"
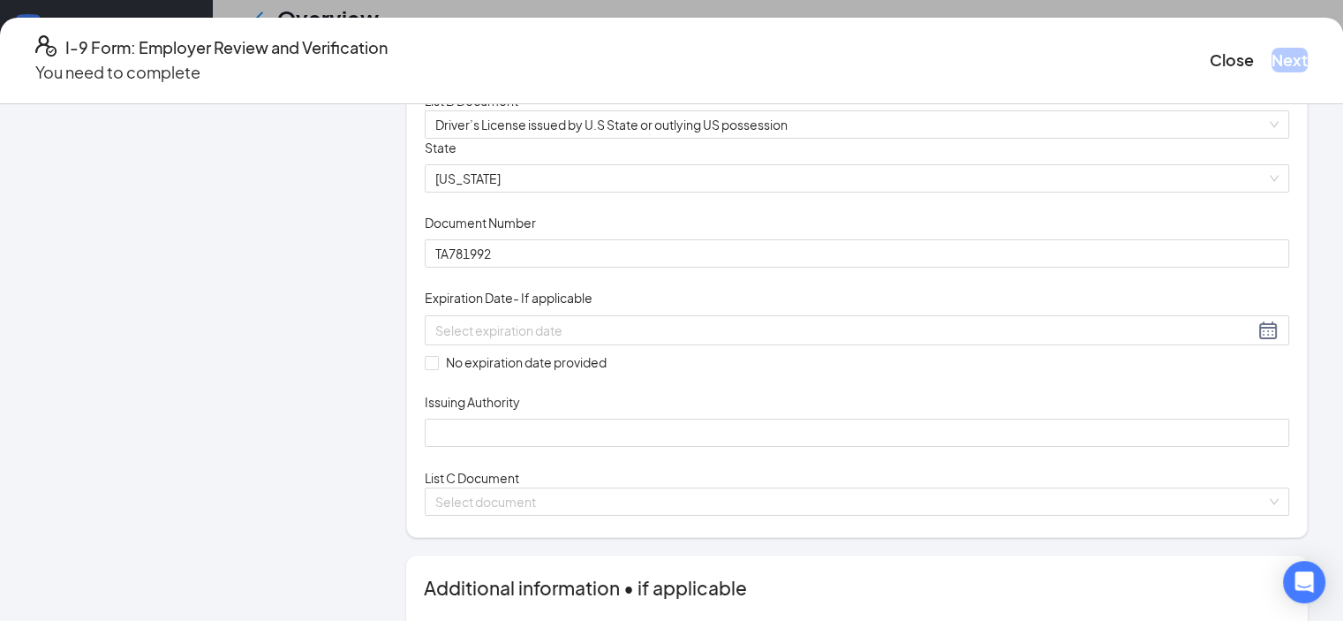
scroll to position [234, 0]
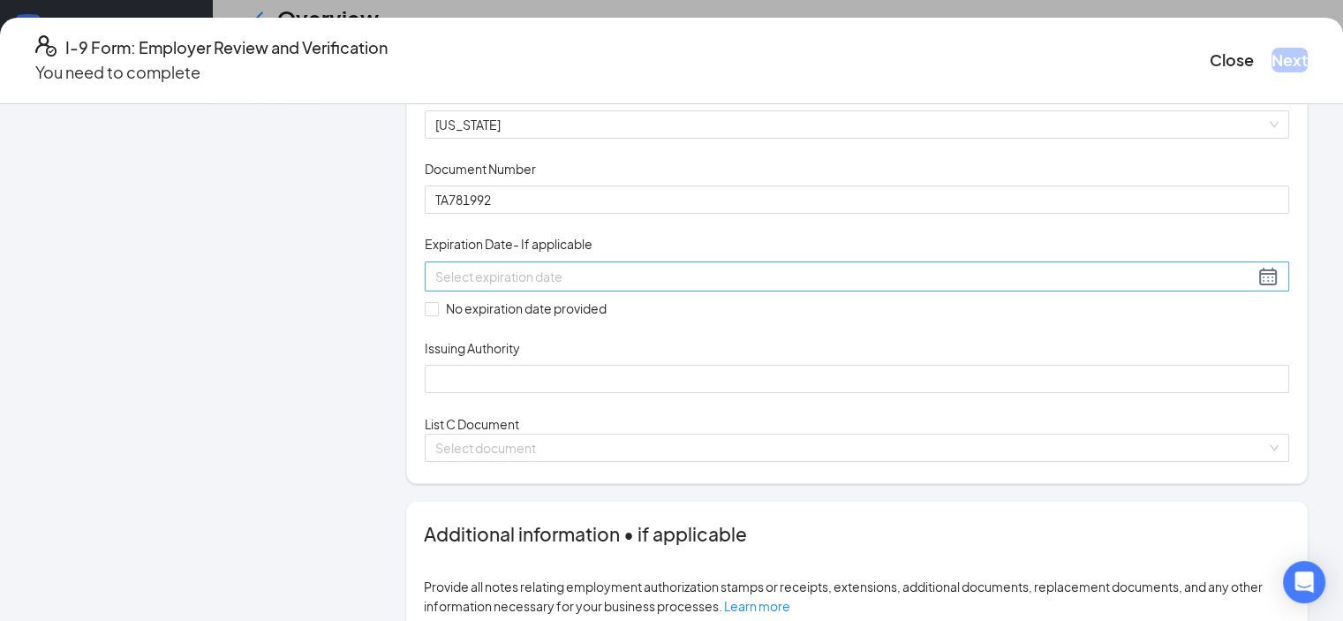
click at [551, 286] on input at bounding box center [844, 276] width 818 height 19
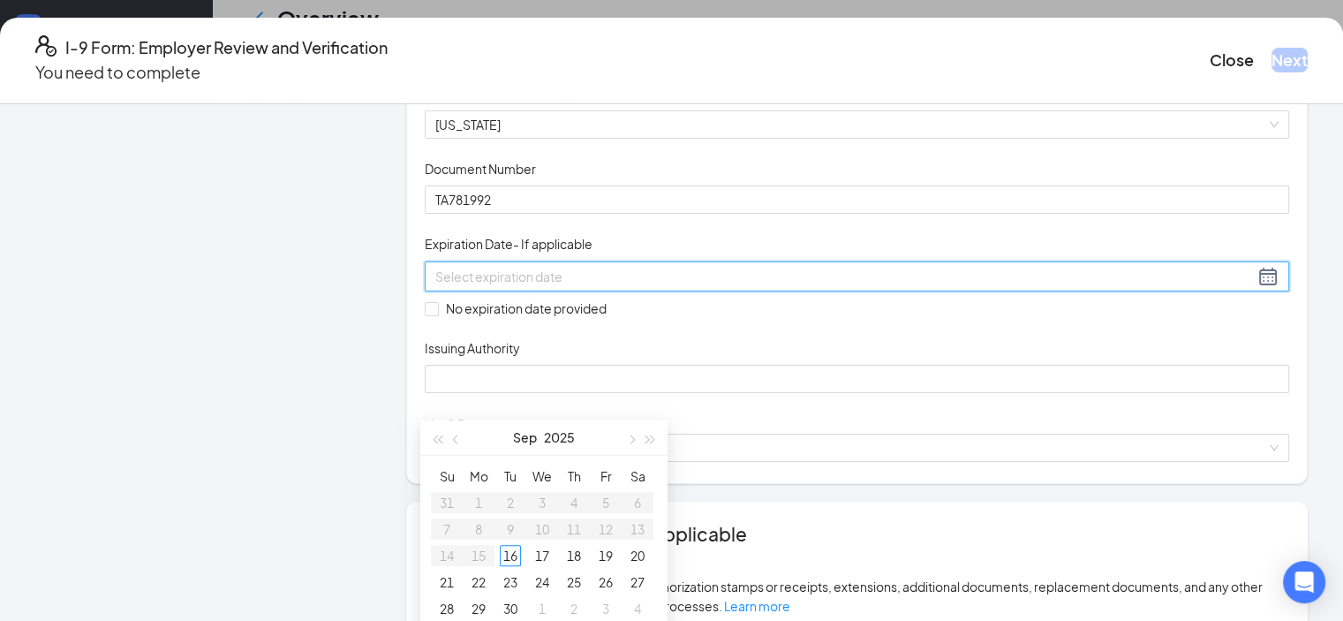
type input "[DATE]"
click at [652, 440] on span "button" at bounding box center [650, 439] width 9 height 9
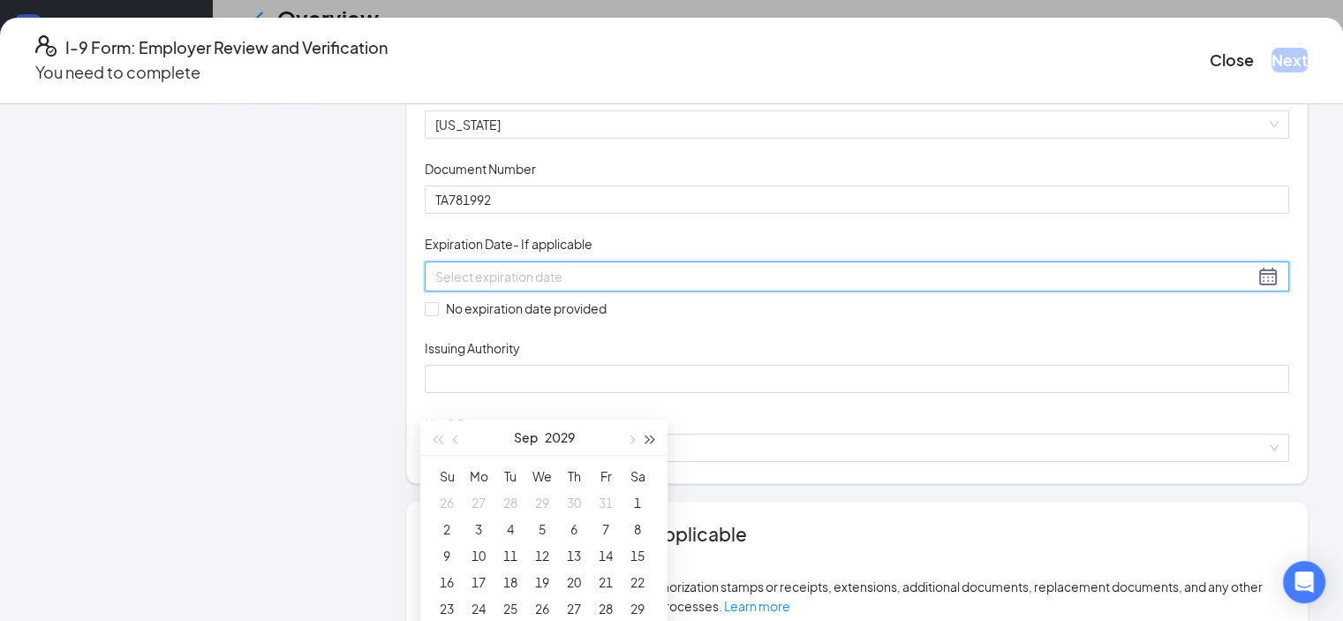
click at [652, 440] on span "button" at bounding box center [650, 439] width 9 height 9
click at [458, 437] on span "button" at bounding box center [457, 439] width 9 height 9
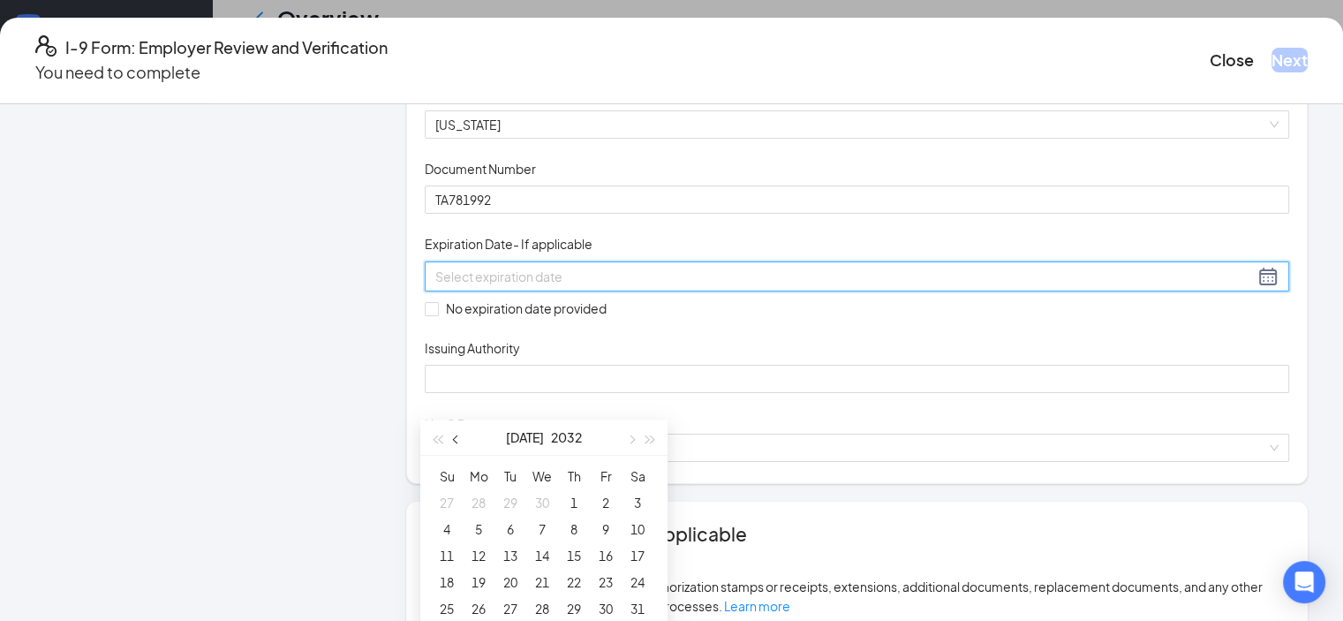
click at [458, 437] on span "button" at bounding box center [457, 439] width 9 height 9
click at [463, 439] on button "button" at bounding box center [456, 436] width 19 height 35
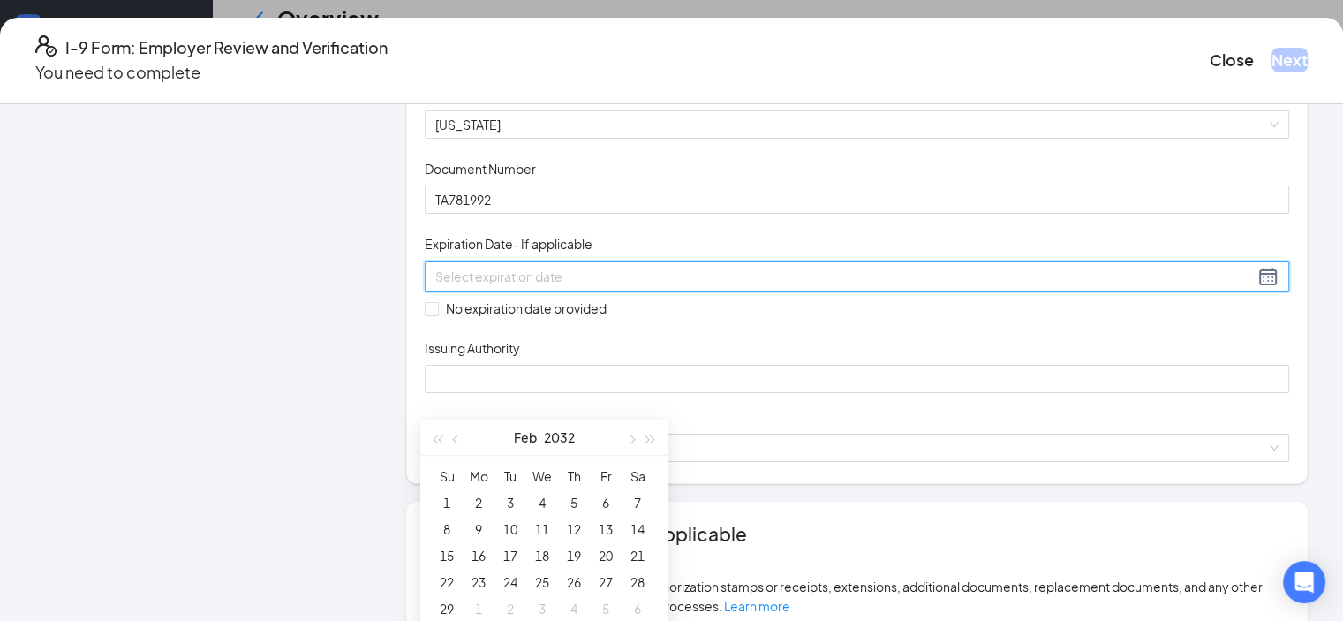
type input "[DATE]"
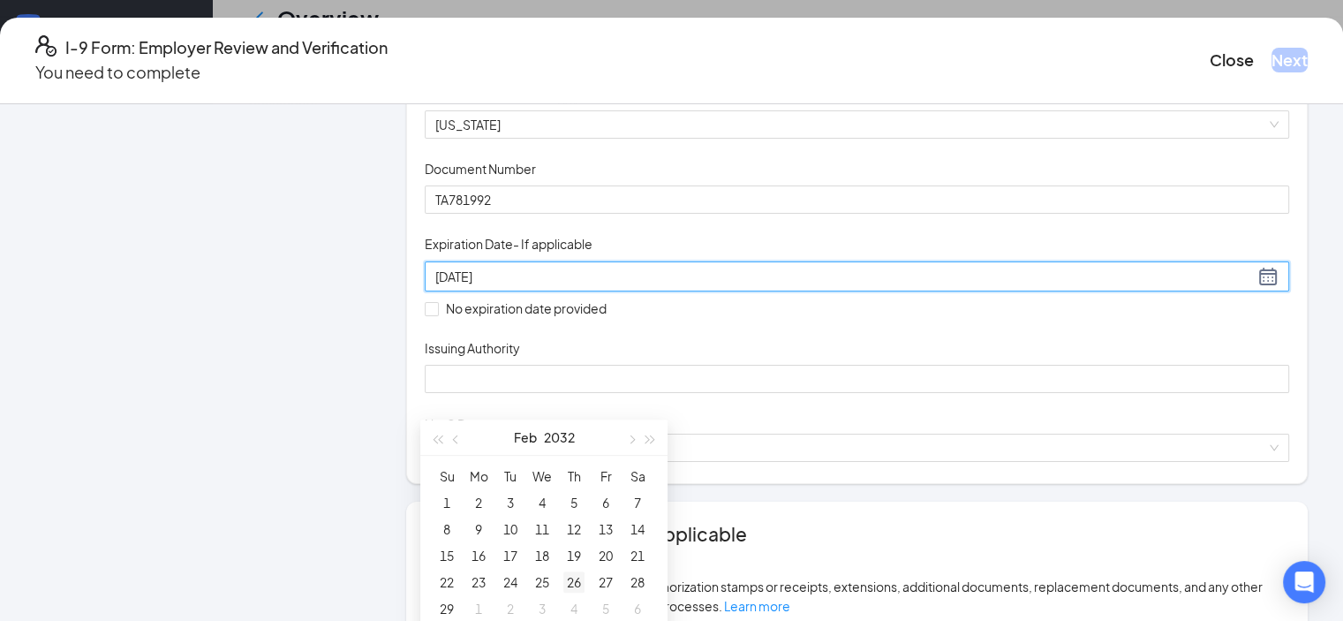
type input "[DATE]"
click at [570, 578] on div "26" at bounding box center [573, 581] width 21 height 21
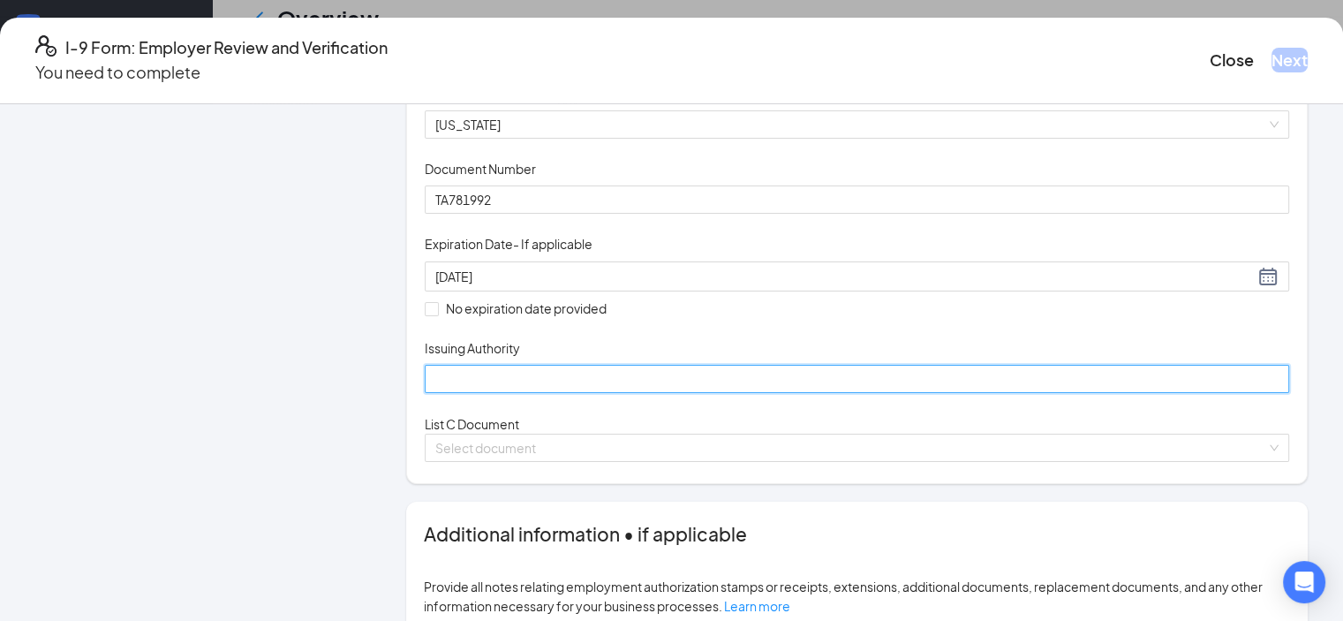
click at [449, 393] on input "Issuing Authority" at bounding box center [857, 379] width 864 height 28
type input "OH"
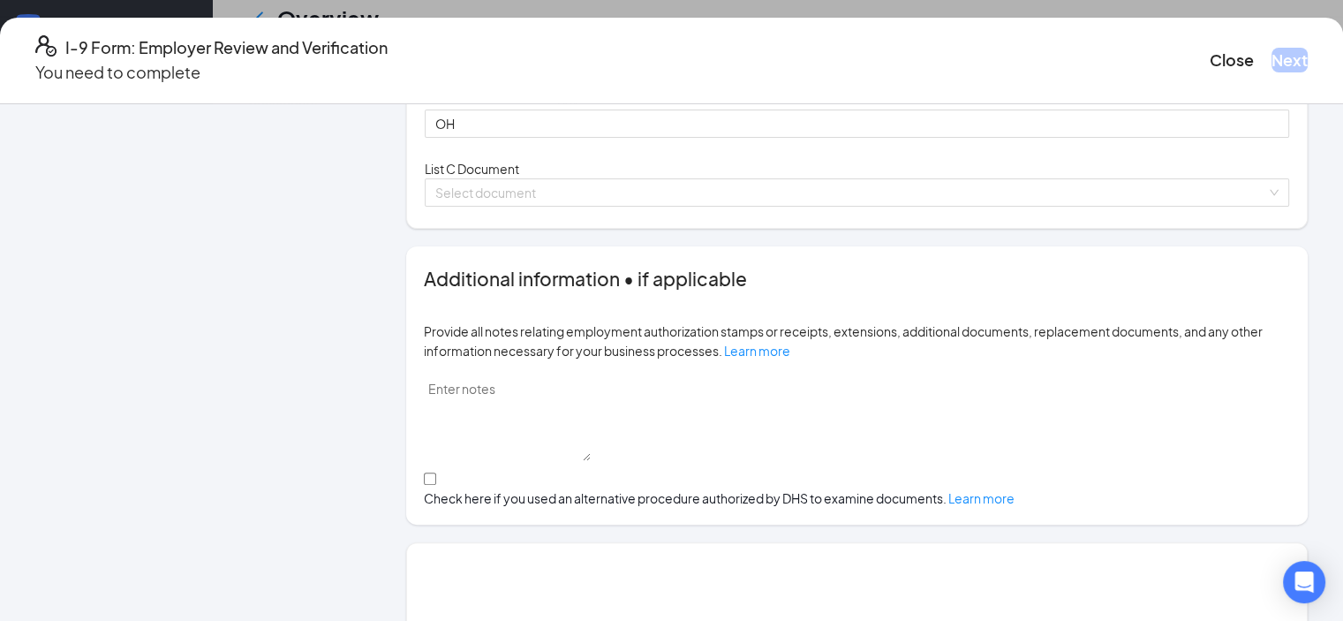
scroll to position [501, 0]
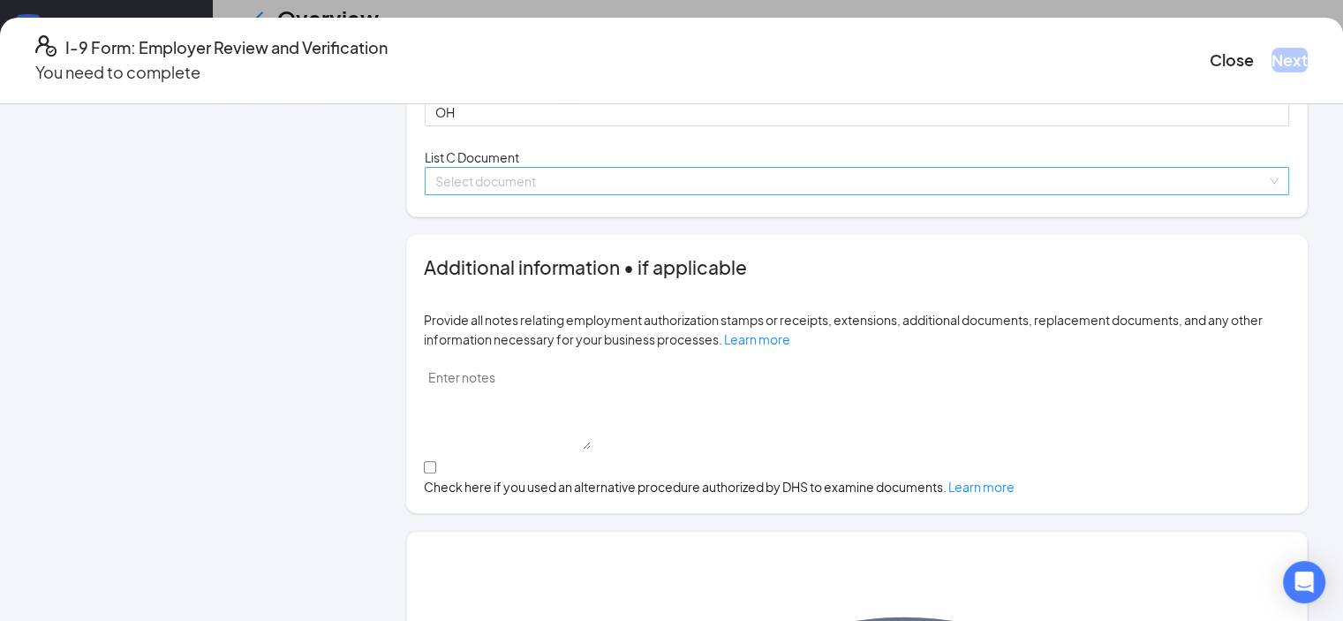
click at [652, 194] on input "search" at bounding box center [850, 181] width 831 height 26
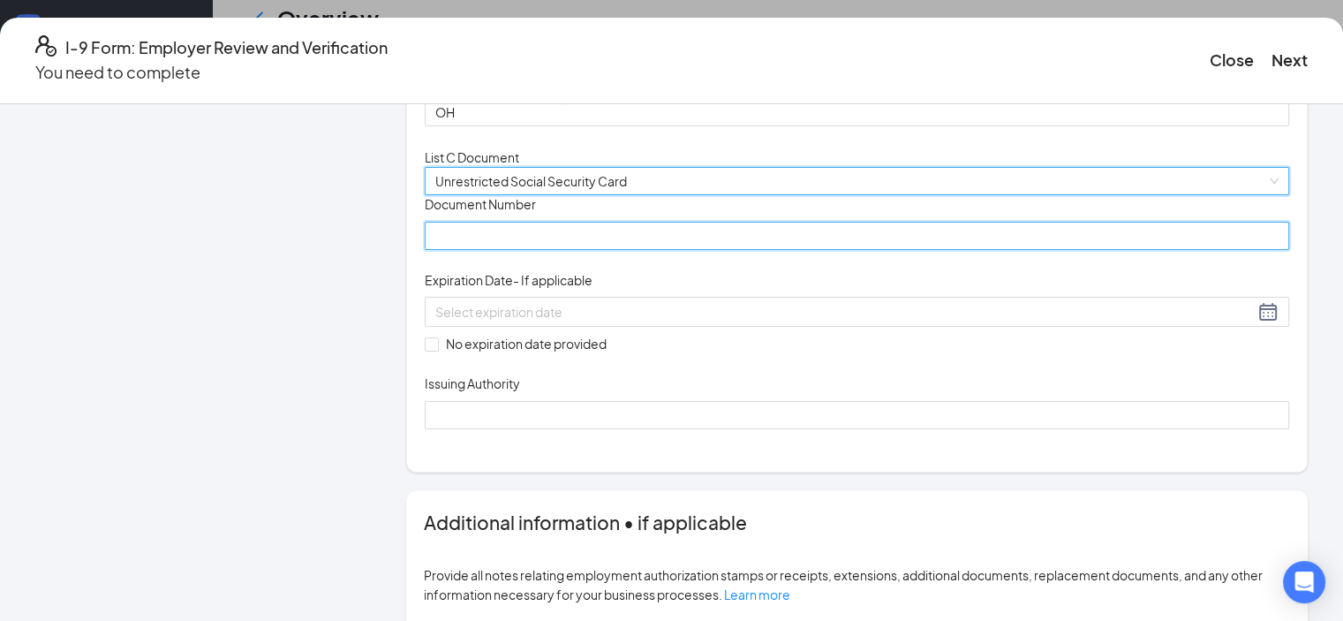
click at [496, 250] on input "Document Number" at bounding box center [857, 236] width 864 height 28
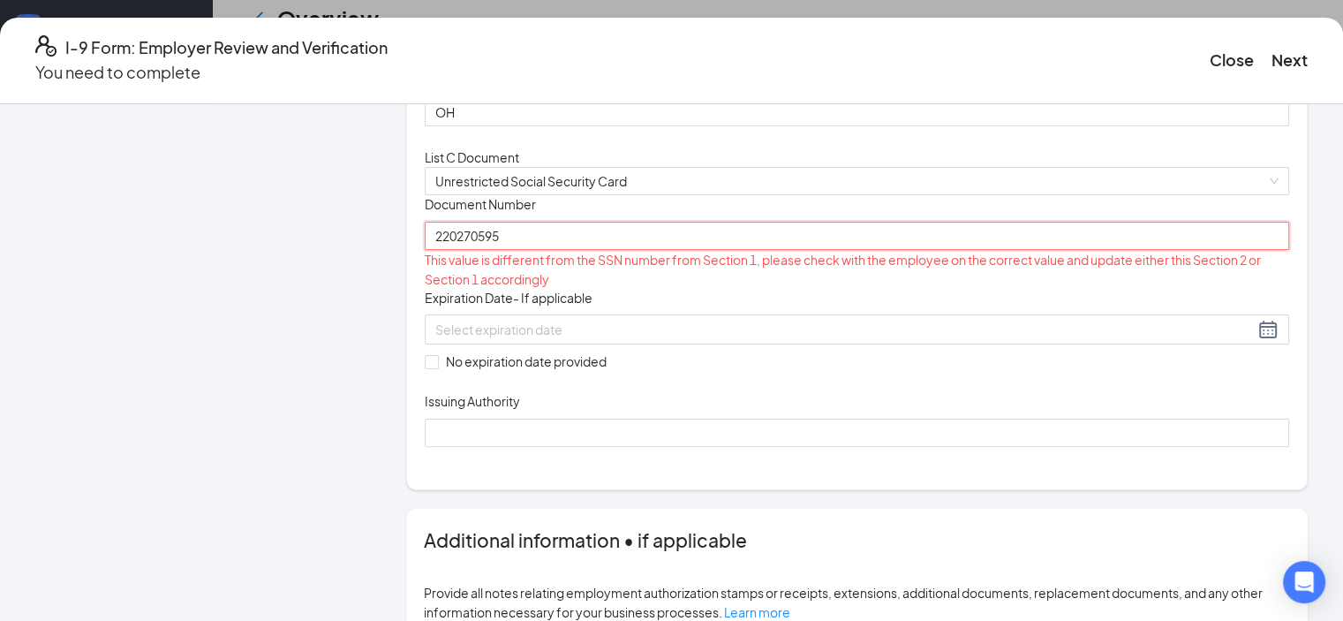
type input "220270595"
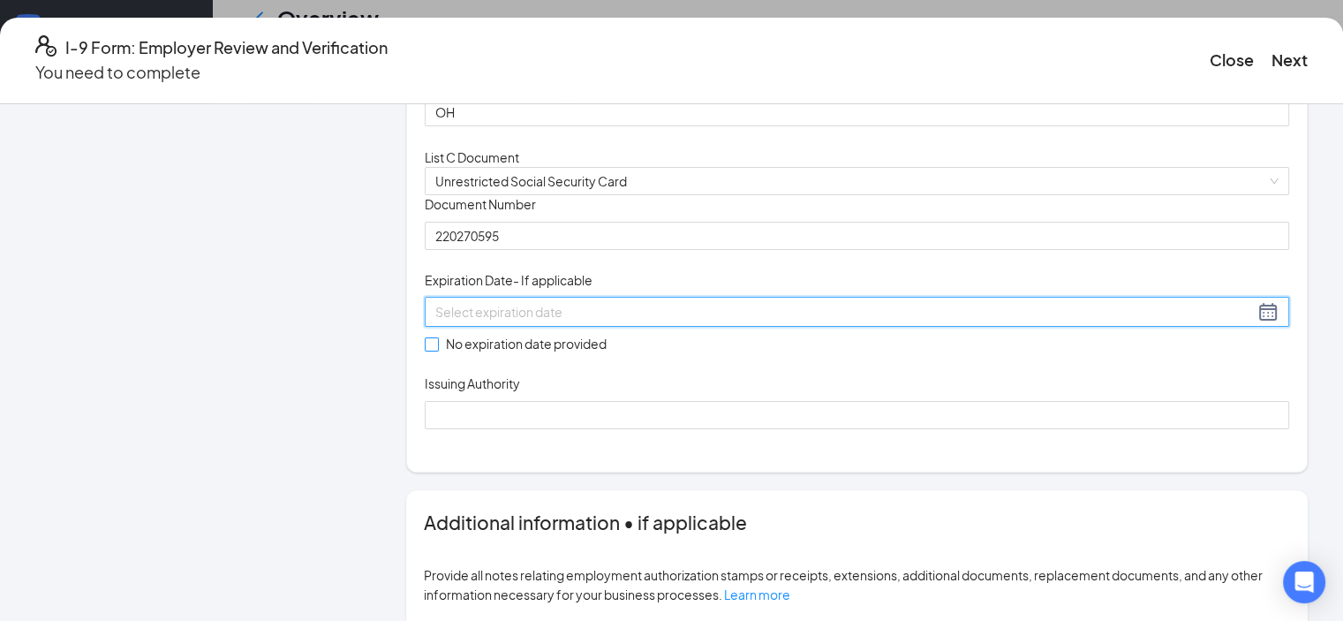
click at [435, 351] on span at bounding box center [432, 344] width 14 height 14
click at [435, 350] on input "No expiration date provided" at bounding box center [431, 343] width 12 height 12
checkbox input "true"
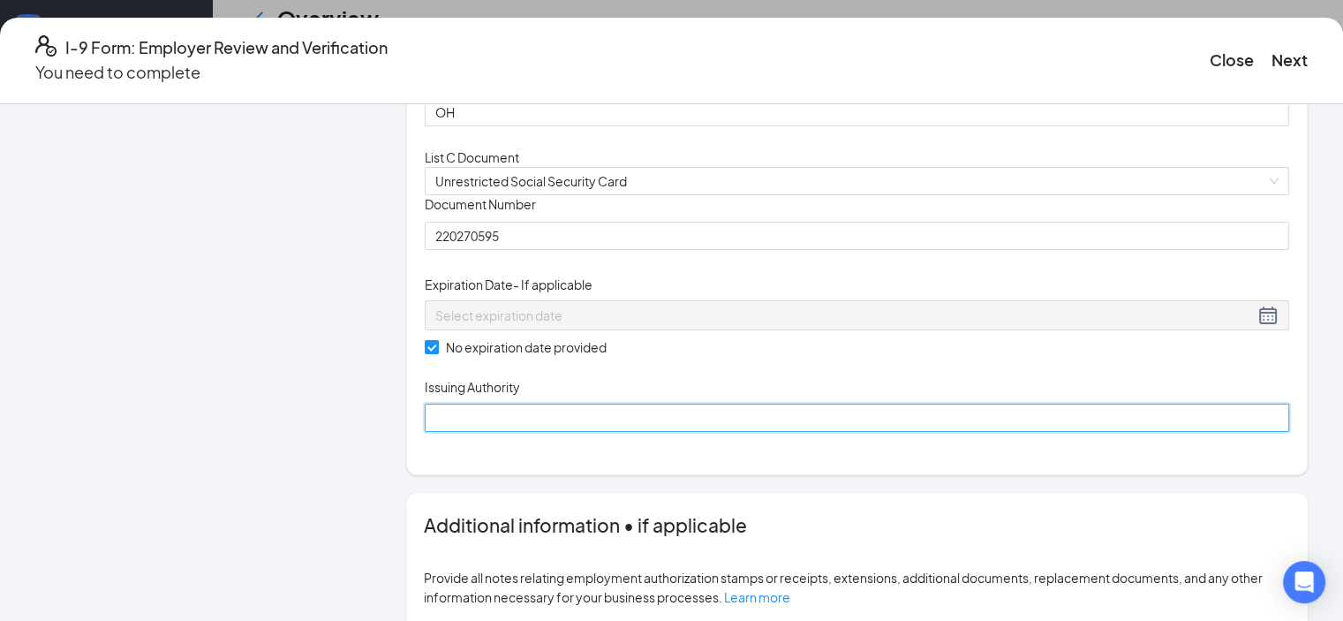
click at [470, 432] on input "Issuing Authority" at bounding box center [857, 417] width 864 height 28
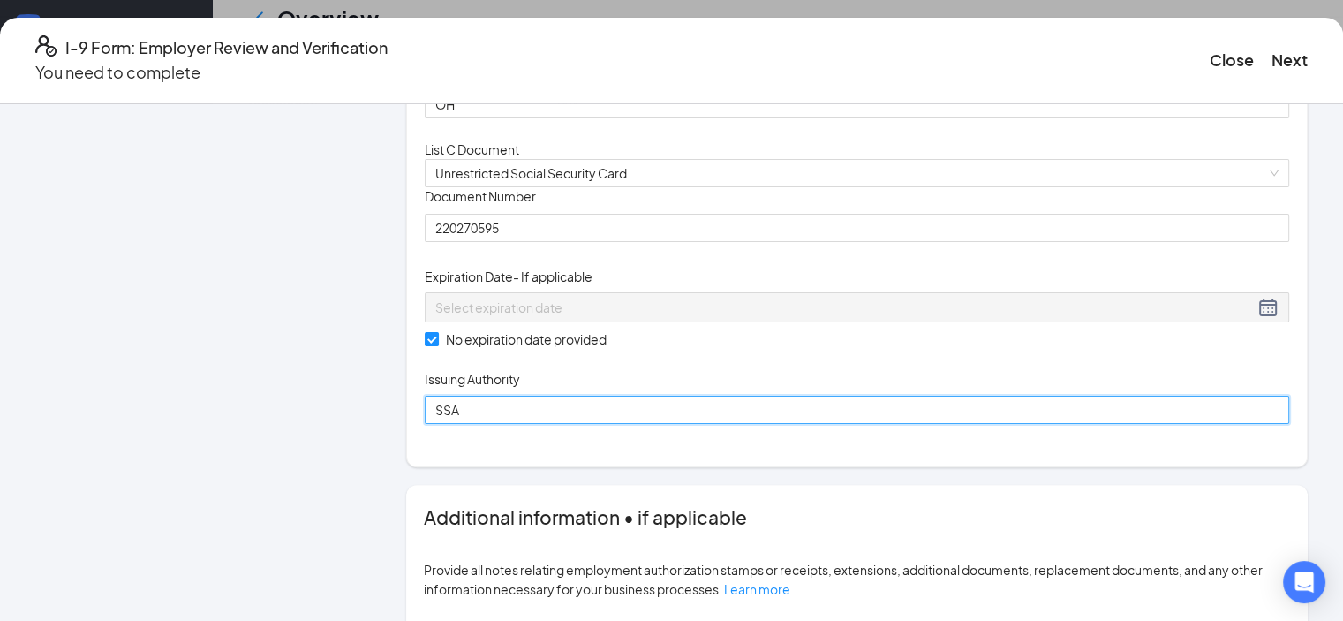
type input "SSA"
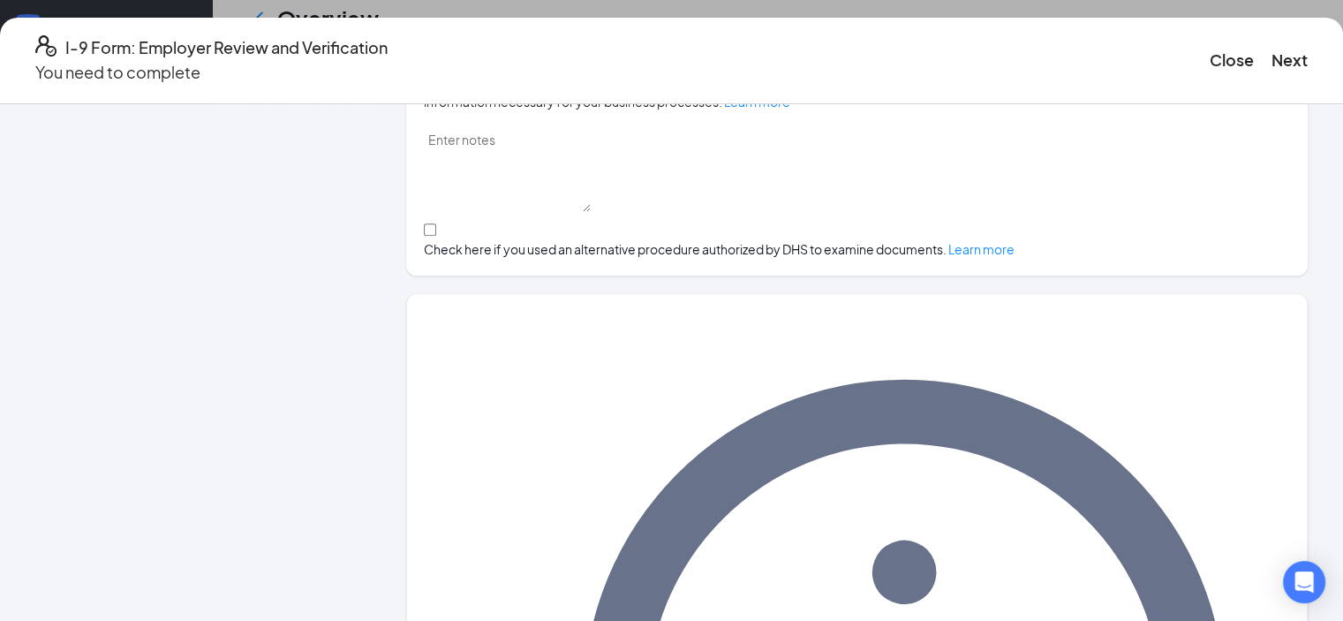
scroll to position [854, 0]
click at [1271, 52] on button "Next" at bounding box center [1289, 60] width 36 height 25
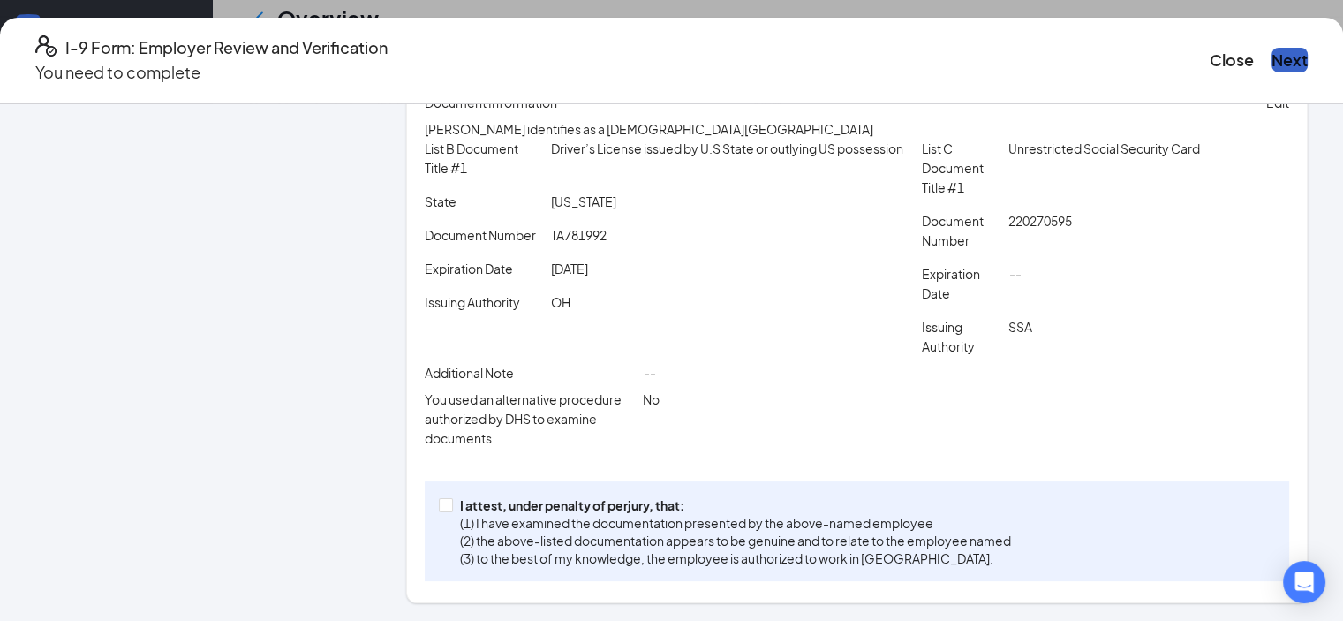
scroll to position [400, 0]
click at [441, 512] on span at bounding box center [446, 505] width 14 height 14
click at [441, 510] on input "I attest, under penalty of [PERSON_NAME], that: (1) I have examined the documen…" at bounding box center [445, 504] width 12 height 12
checkbox input "true"
click at [1271, 56] on button "Next" at bounding box center [1289, 60] width 36 height 25
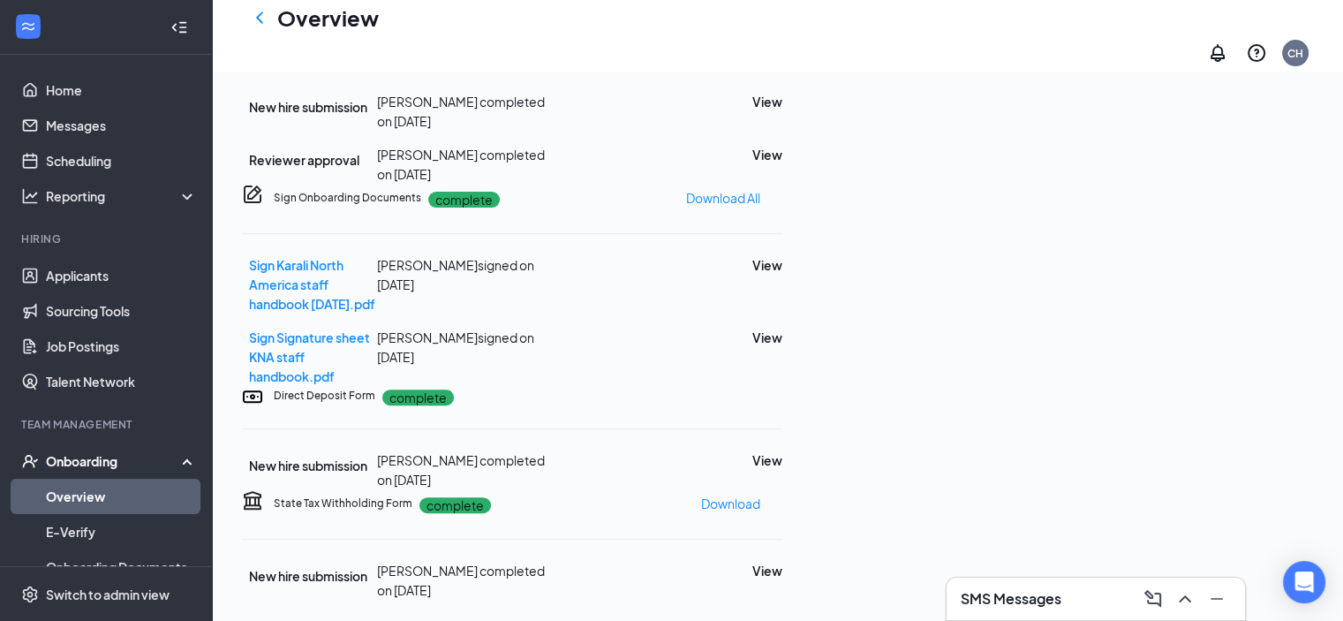
scroll to position [418, 0]
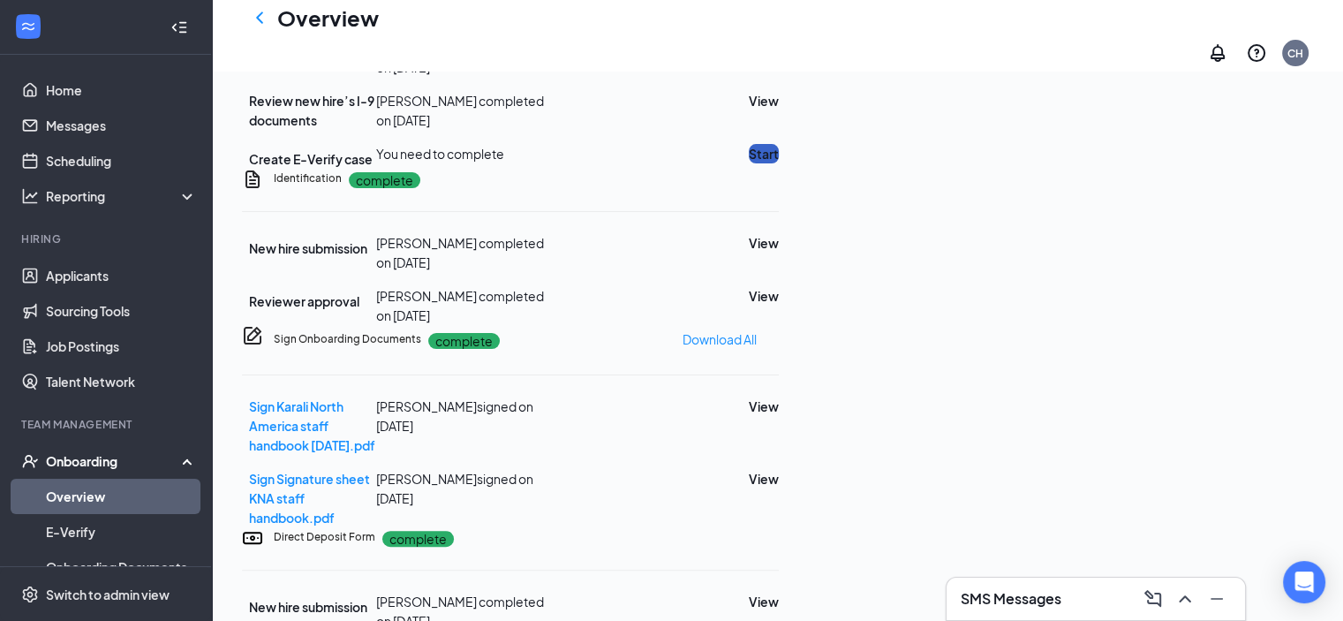
click at [779, 163] on button "Start" at bounding box center [764, 153] width 30 height 19
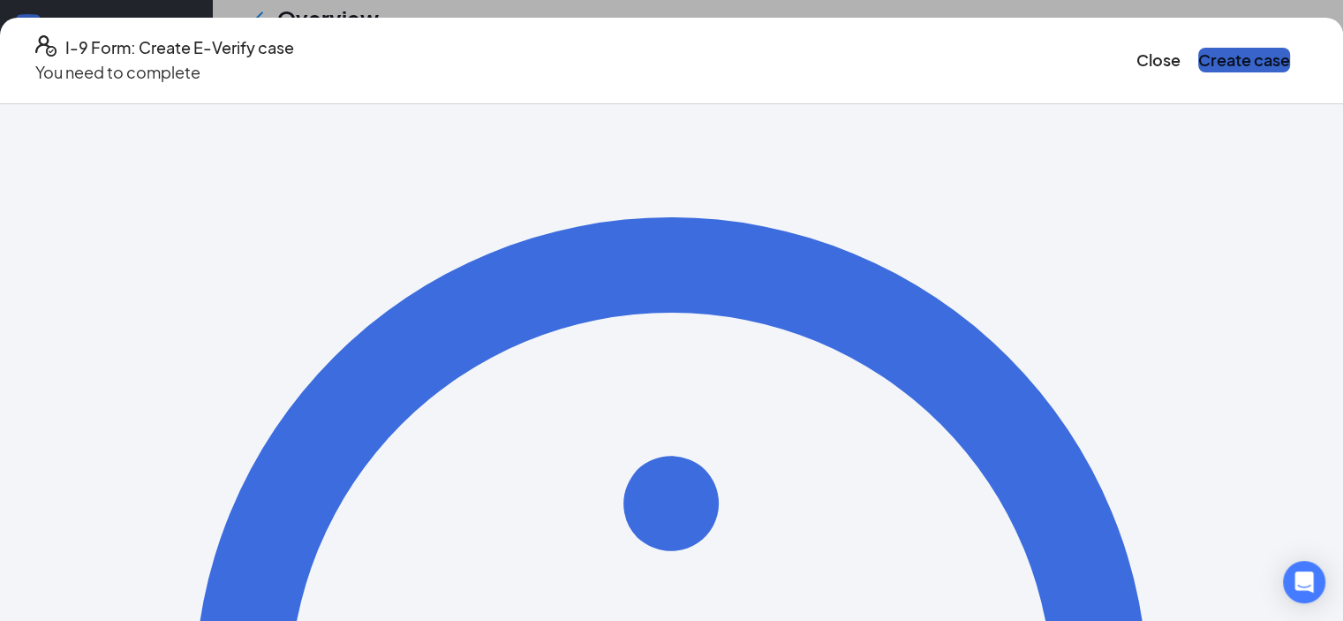
click at [1245, 64] on button "Create case" at bounding box center [1244, 60] width 92 height 25
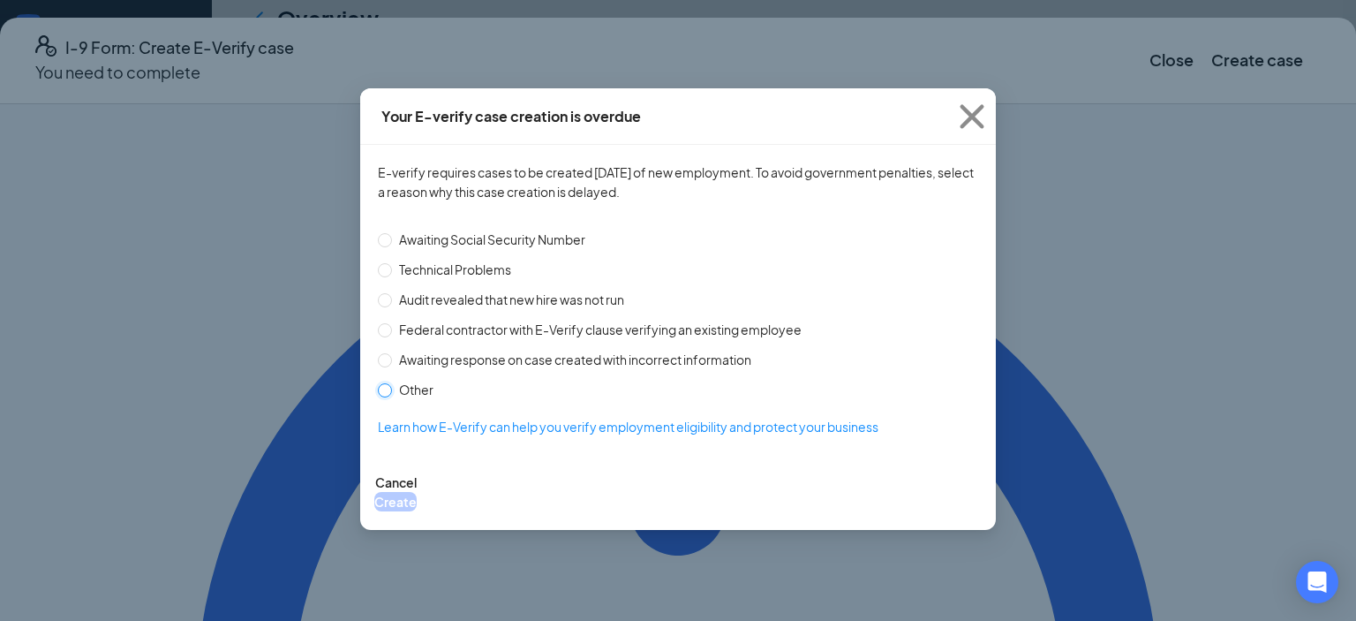
click at [382, 388] on input "Other" at bounding box center [385, 390] width 14 height 14
radio input "true"
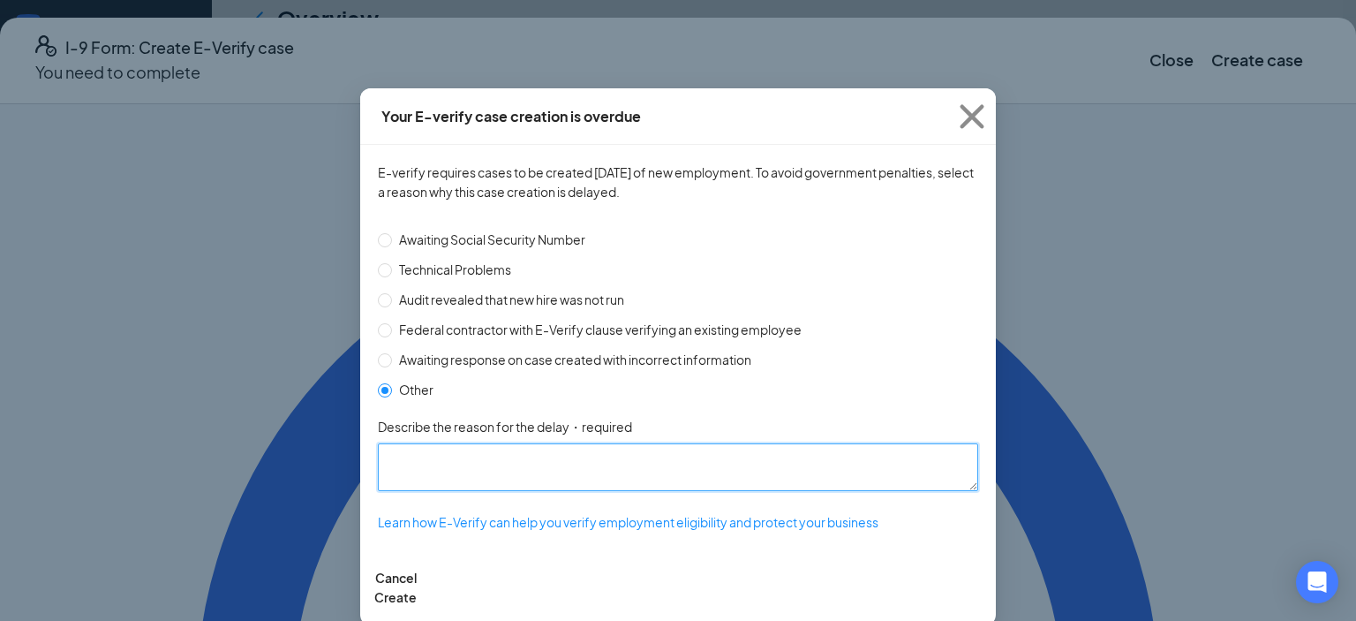
click at [745, 483] on textarea "Describe the reason for the delay ・required" at bounding box center [678, 467] width 600 height 48
type textarea "z"
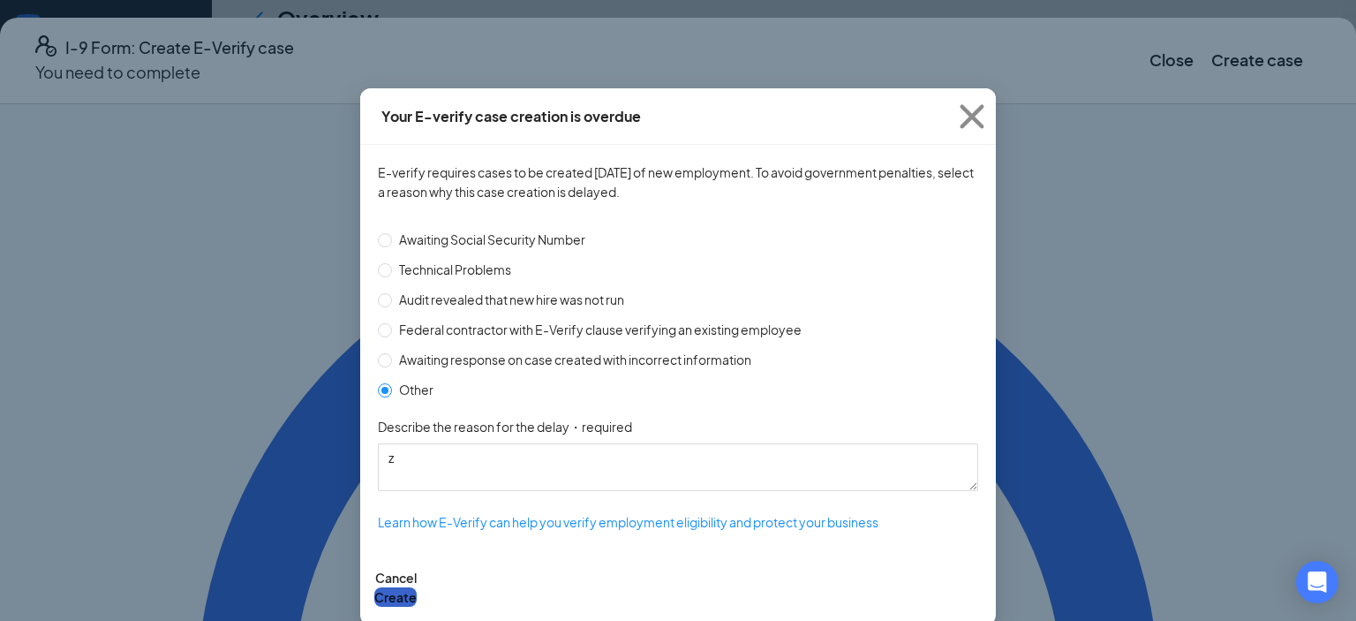
click at [417, 606] on button "Create" at bounding box center [395, 596] width 42 height 19
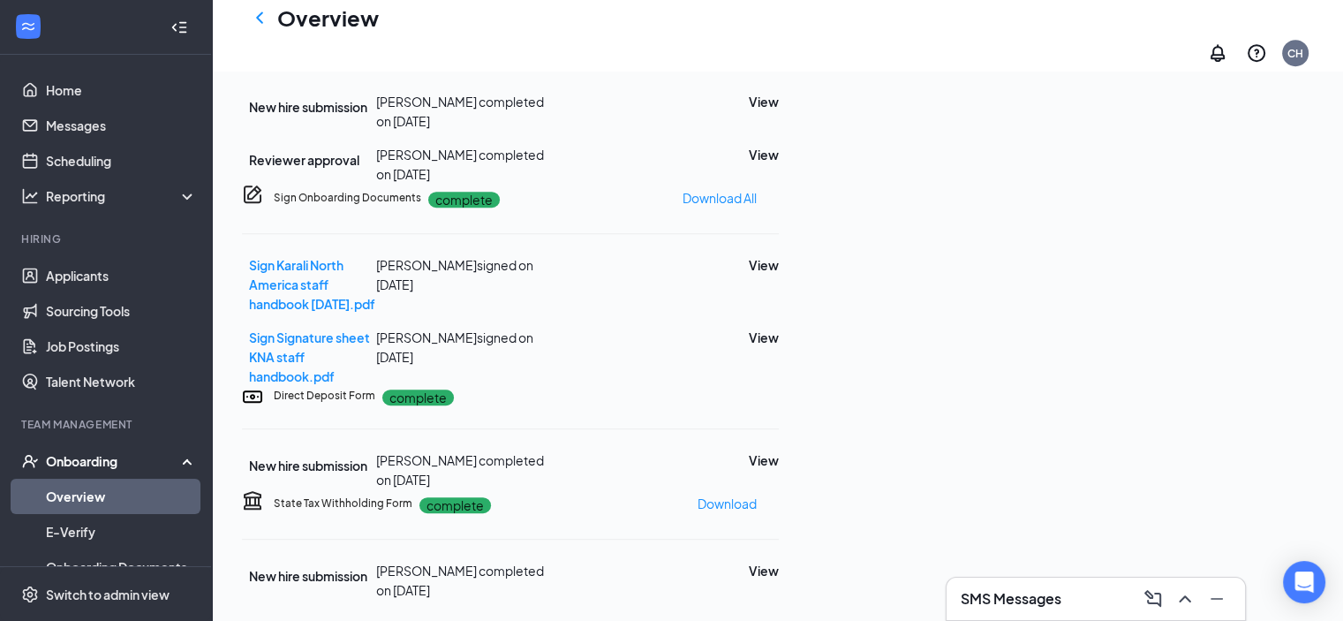
scroll to position [957, 0]
click at [260, 23] on icon "ChevronLeft" at bounding box center [259, 16] width 7 height 11
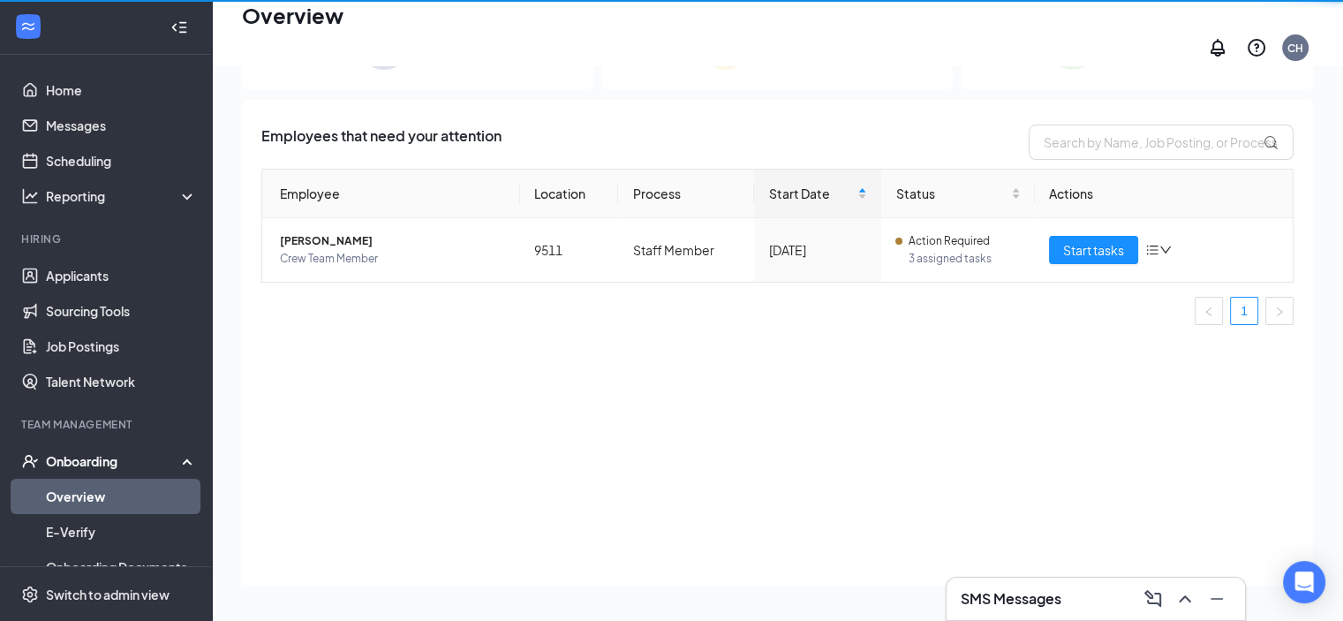
scroll to position [79, 0]
